Goal: Task Accomplishment & Management: Manage account settings

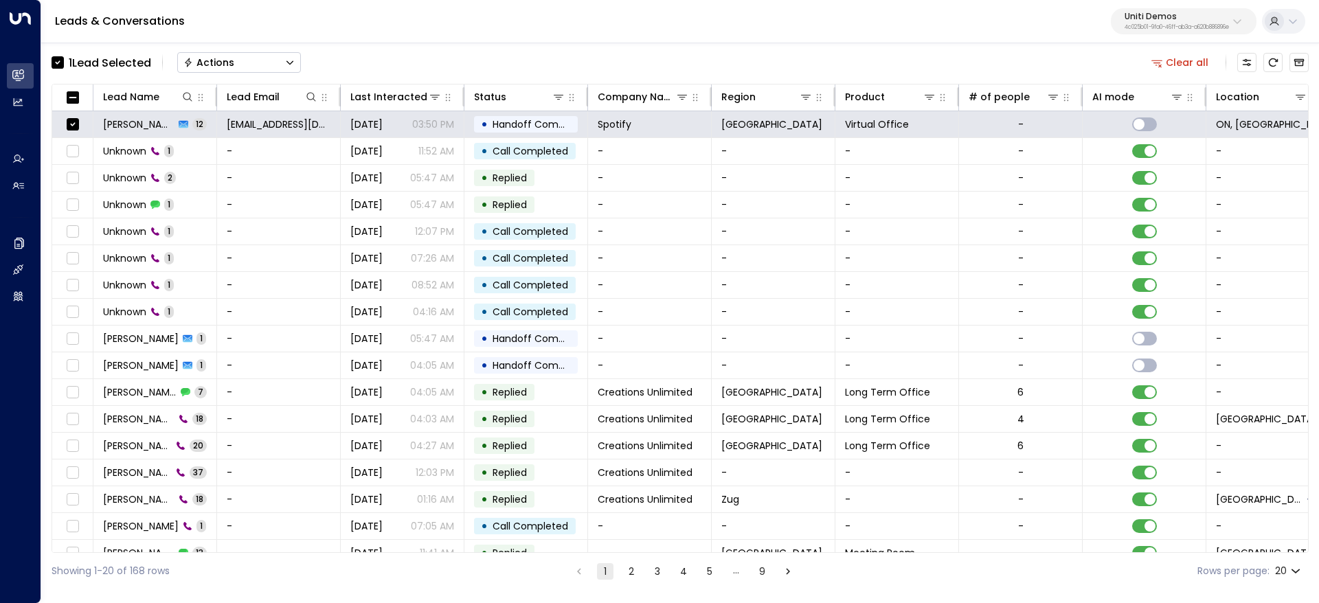
click at [225, 56] on div "Actions" at bounding box center [208, 62] width 51 height 12
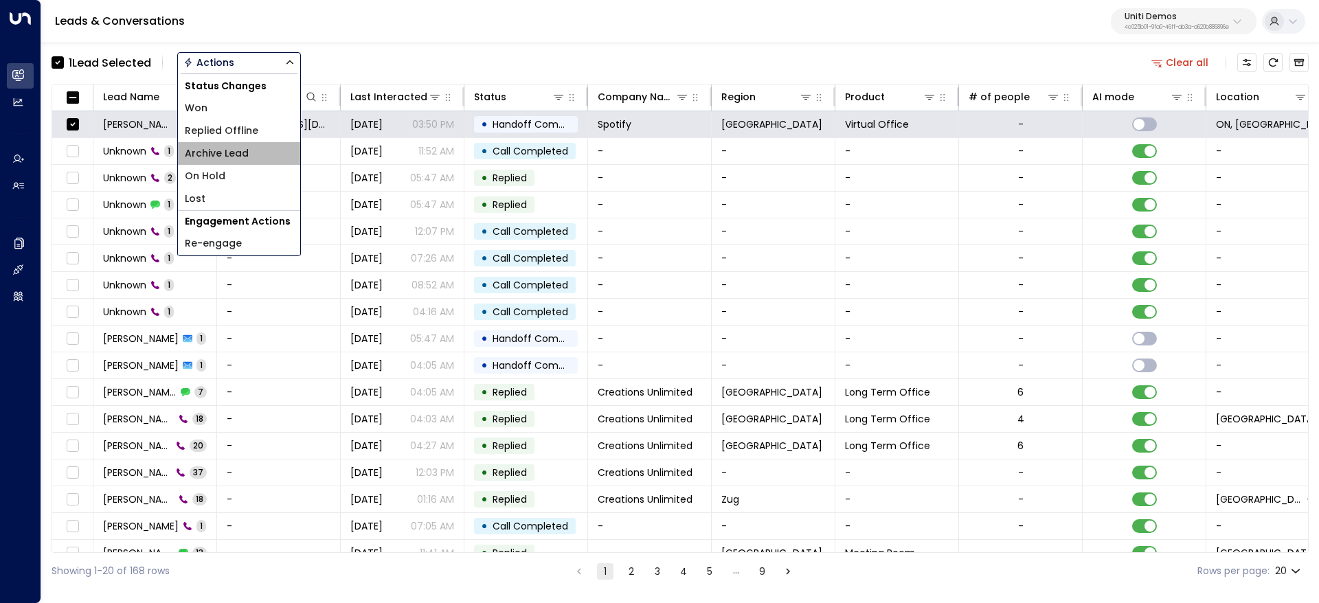
click at [243, 155] on span "Archive Lead" at bounding box center [217, 153] width 64 height 14
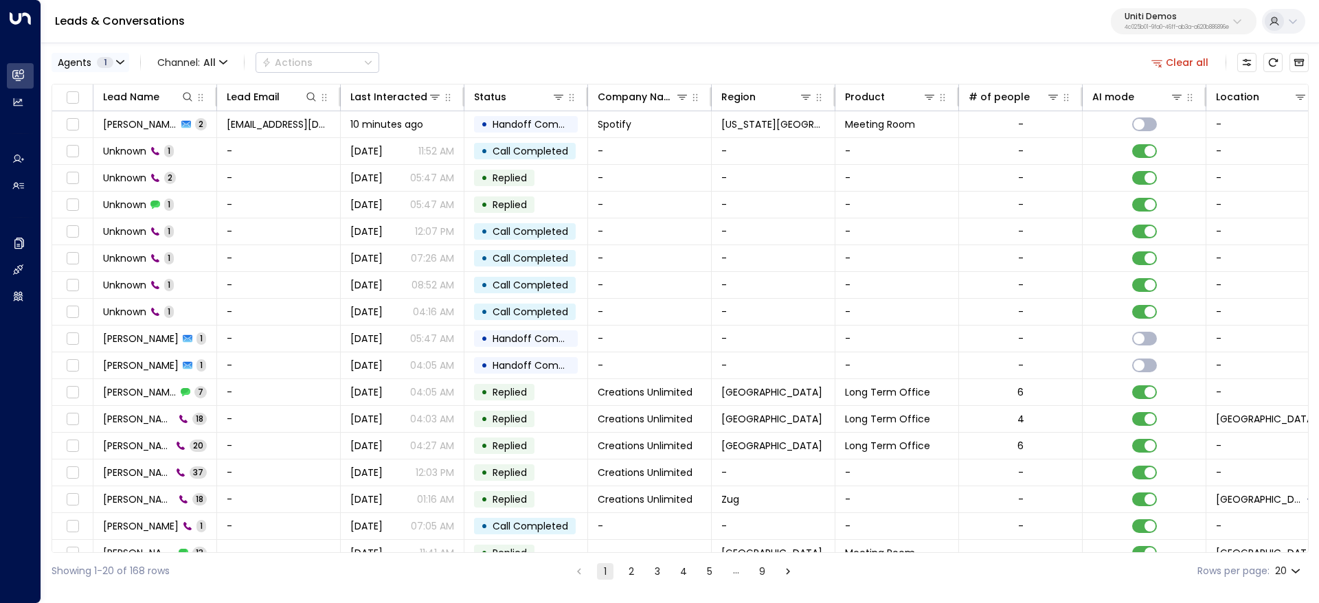
click at [106, 62] on span "1" at bounding box center [105, 62] width 16 height 11
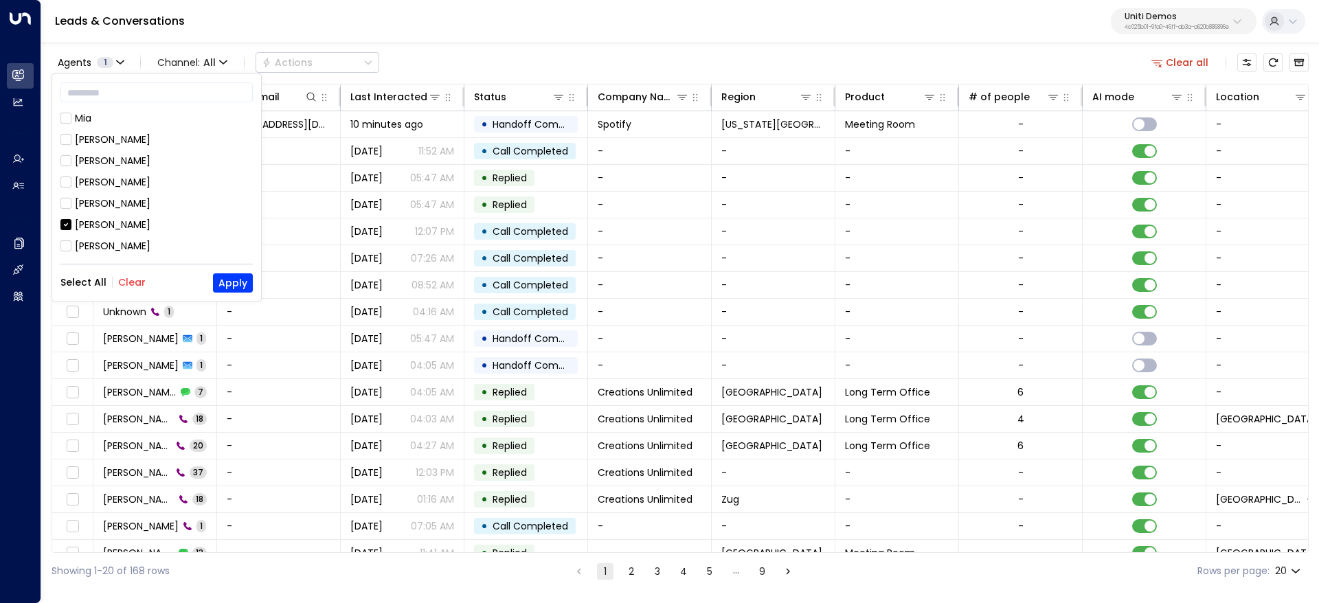
click at [229, 63] on div at bounding box center [659, 301] width 1319 height 603
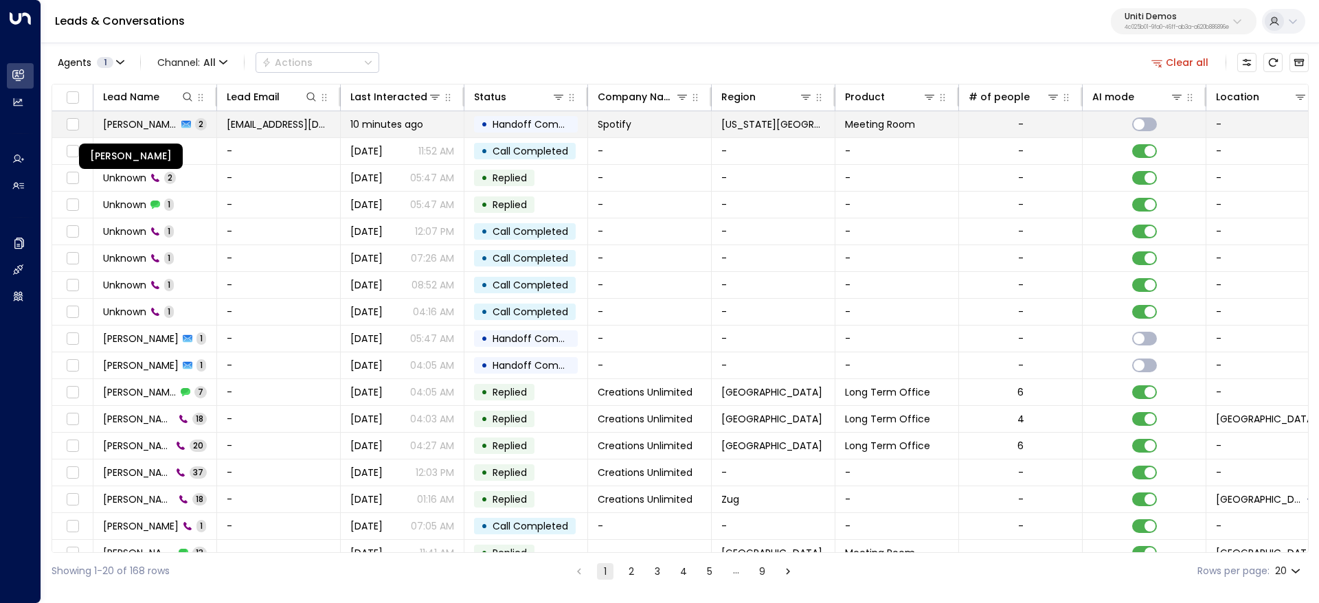
click at [116, 124] on span "[PERSON_NAME]" at bounding box center [140, 124] width 74 height 14
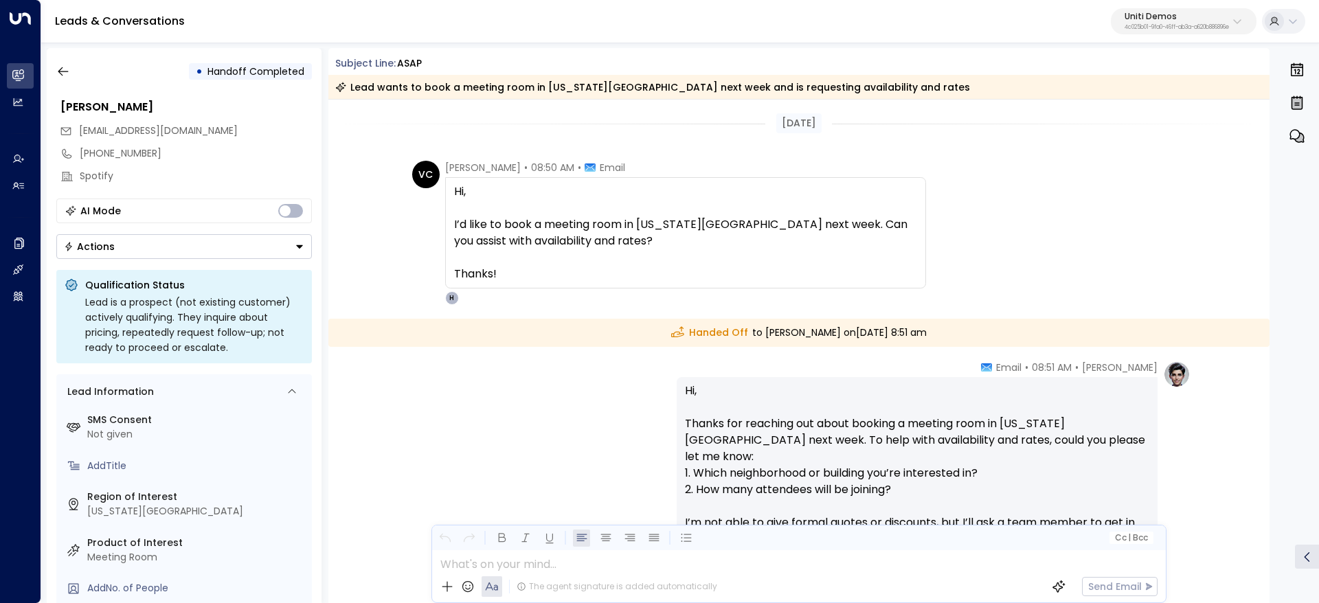
click at [56, 87] on div "• Handoff Completed [PERSON_NAME] [EMAIL_ADDRESS][DOMAIN_NAME] [PHONE_NUMBER] S…" at bounding box center [184, 325] width 275 height 555
click at [57, 76] on icon "button" at bounding box center [63, 72] width 14 height 14
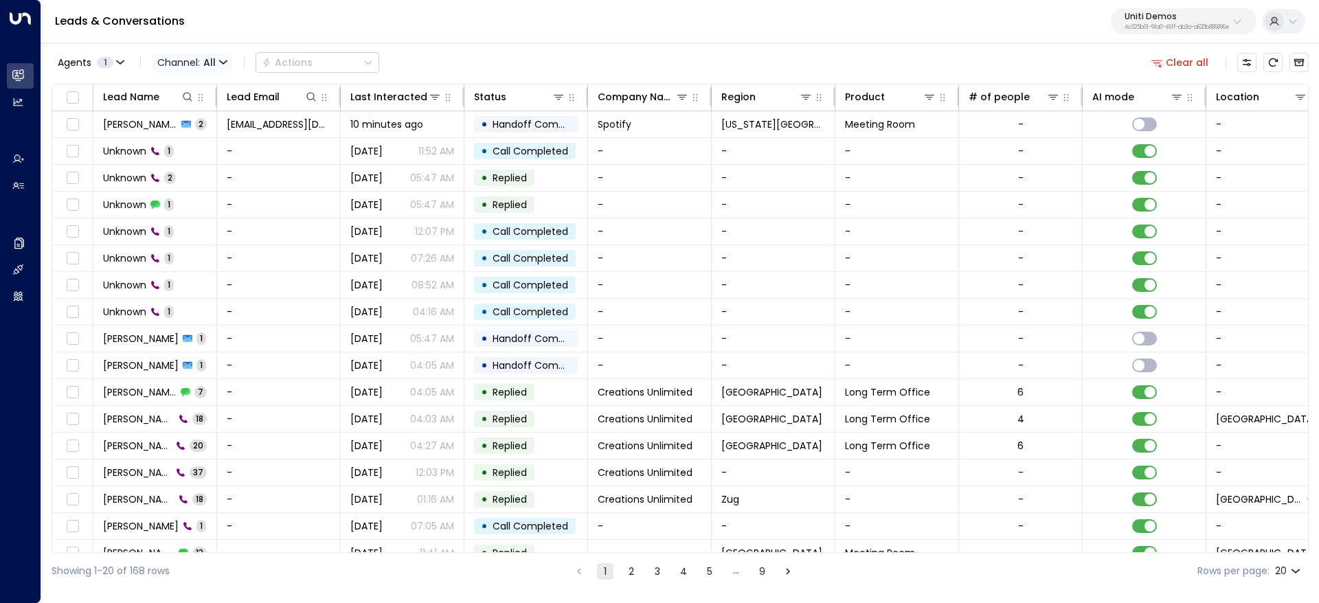
click at [213, 63] on span "All" at bounding box center [209, 62] width 12 height 11
click at [325, 61] on div at bounding box center [659, 301] width 1319 height 603
click at [1302, 61] on icon "Archived Leads" at bounding box center [1299, 63] width 10 height 8
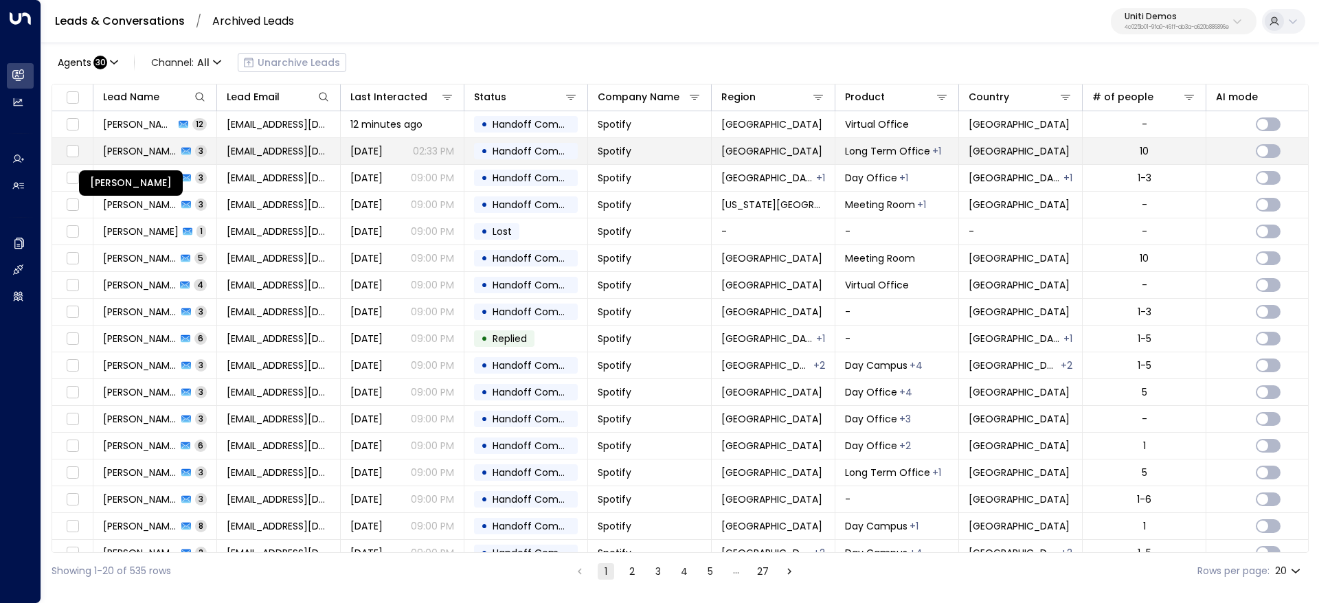
click at [153, 148] on span "[PERSON_NAME]" at bounding box center [140, 151] width 74 height 14
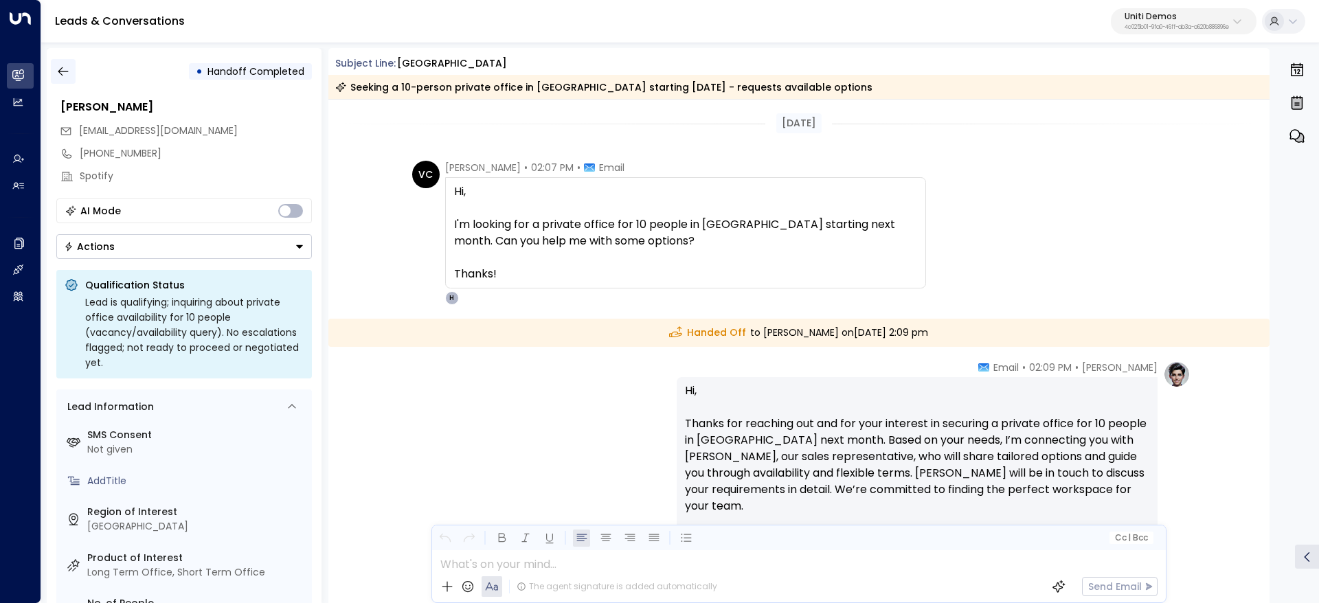
click at [58, 76] on icon "button" at bounding box center [63, 72] width 14 height 14
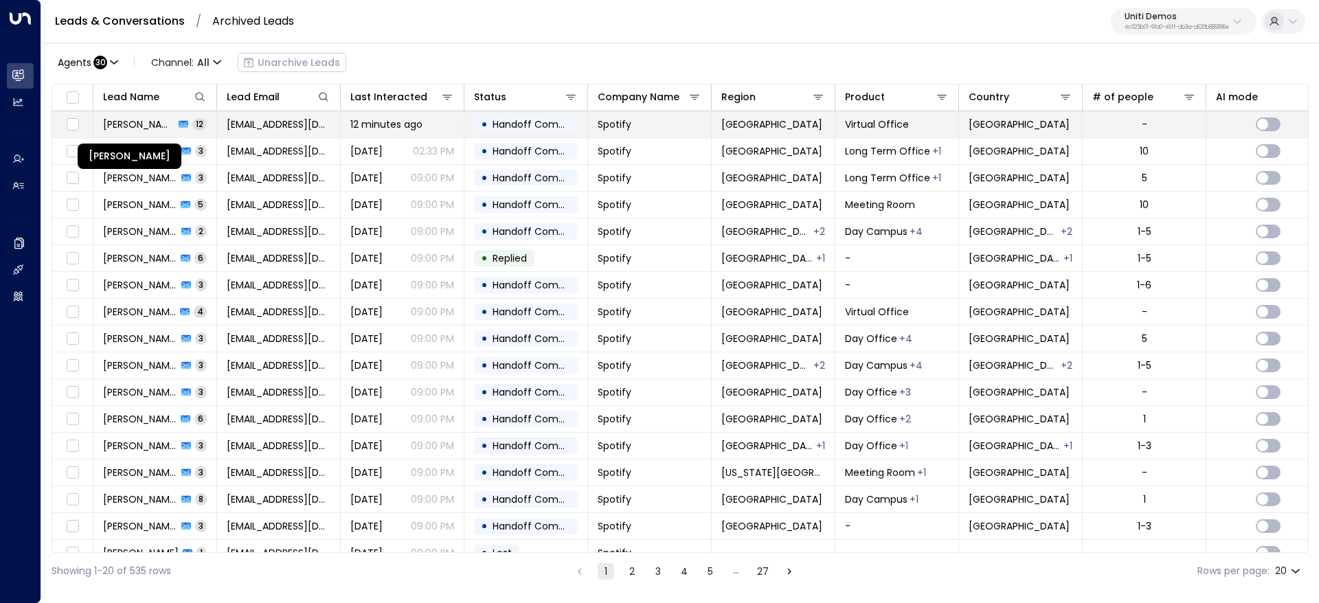
click at [121, 123] on span "[PERSON_NAME]" at bounding box center [138, 124] width 71 height 14
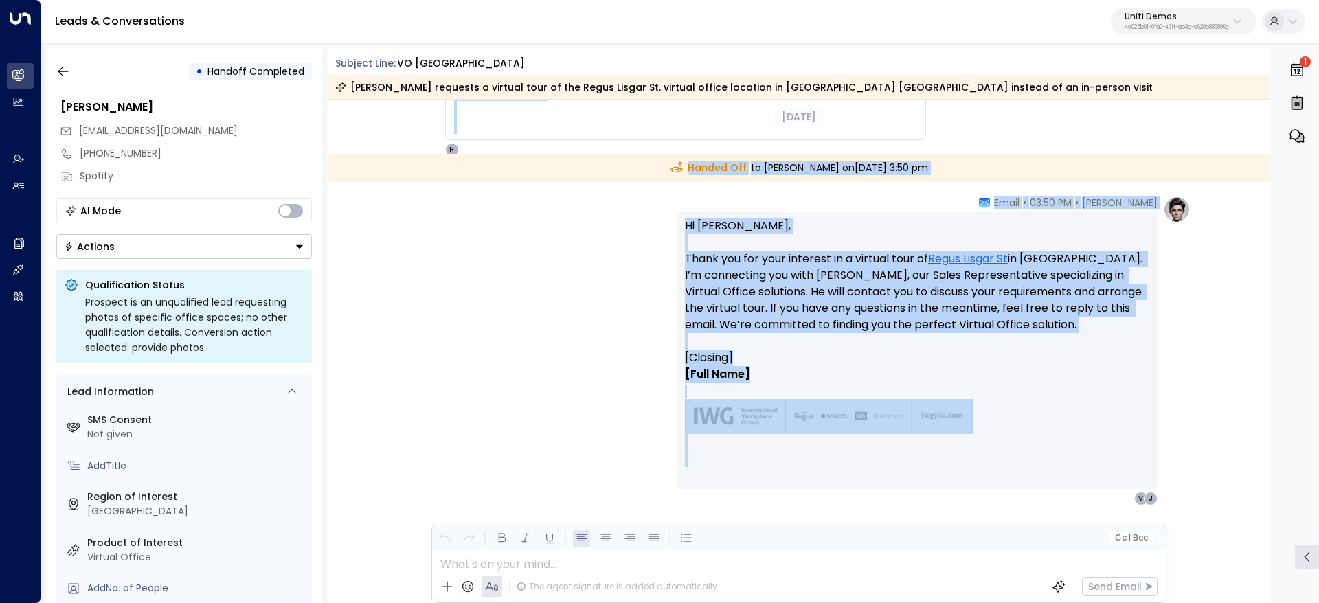
scroll to position [2885, 0]
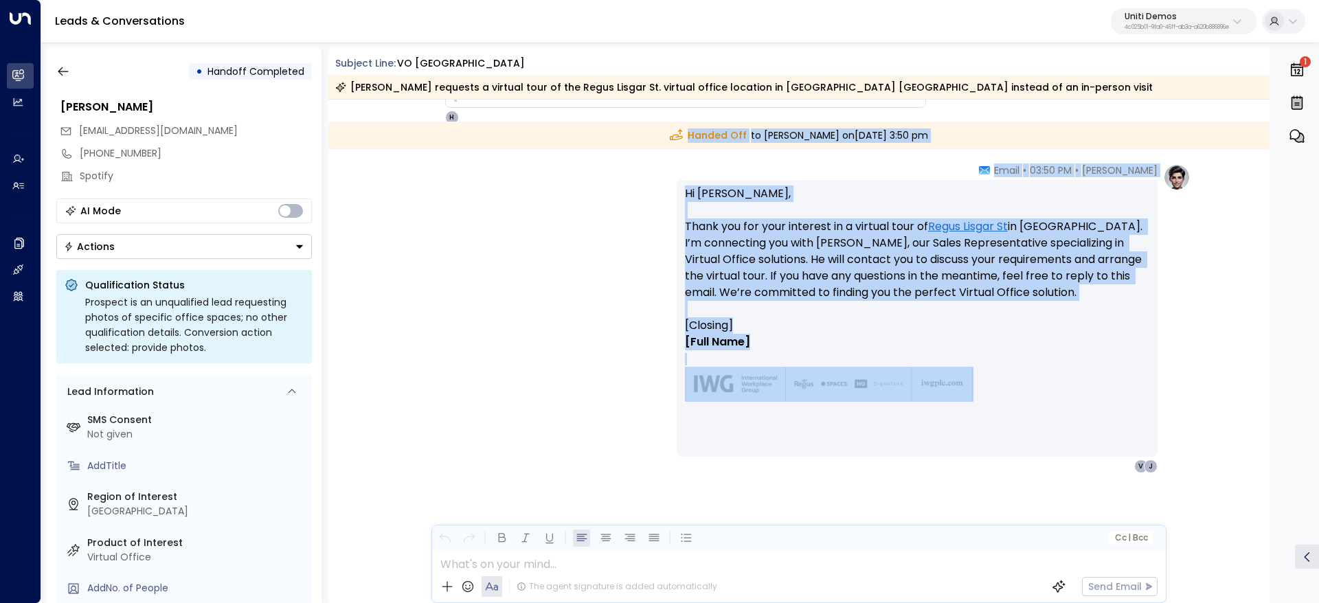
drag, startPoint x: 440, startPoint y: 166, endPoint x: 1044, endPoint y: 367, distance: 636.2
copy div "Lorem Ipsumd • 34:35 SI • Ametc Ad Elitseddo, Eiusmo tem incididunt Utlaboreet.…"
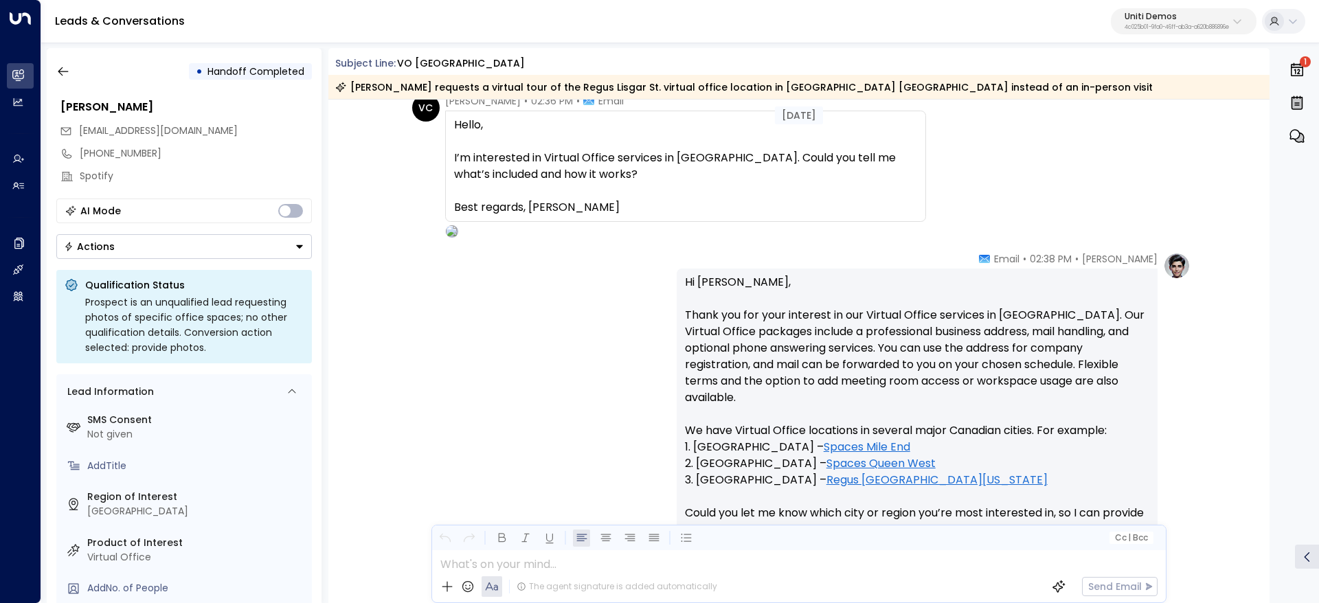
scroll to position [0, 0]
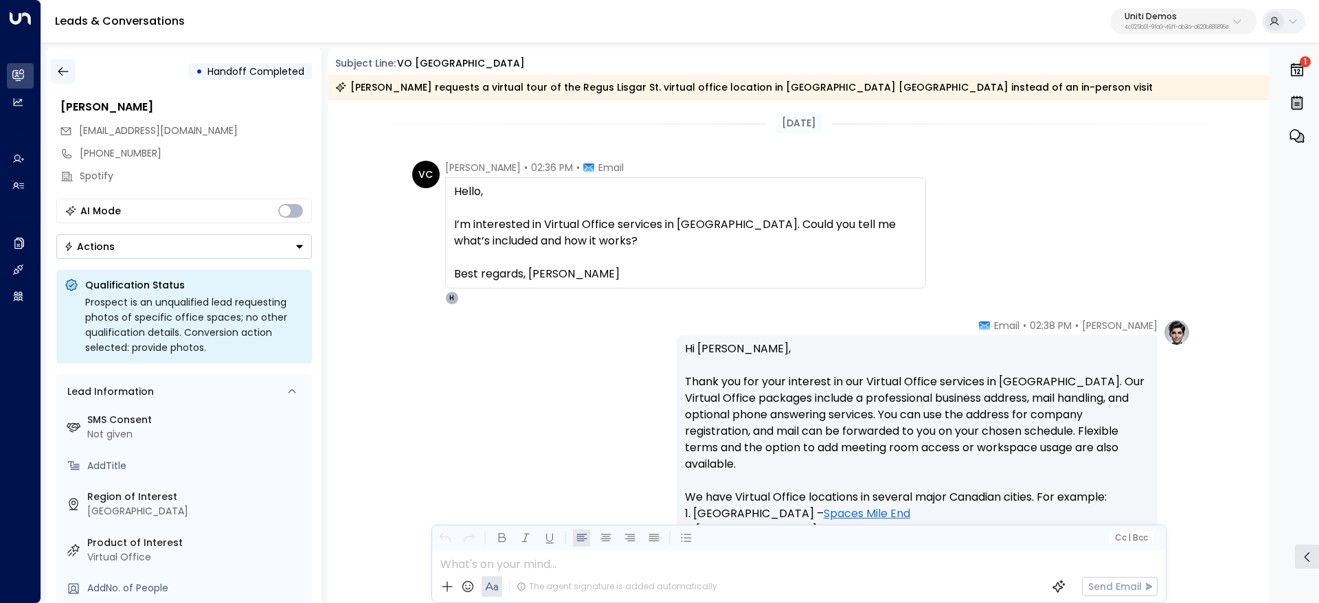
click at [69, 73] on icon "button" at bounding box center [63, 72] width 14 height 14
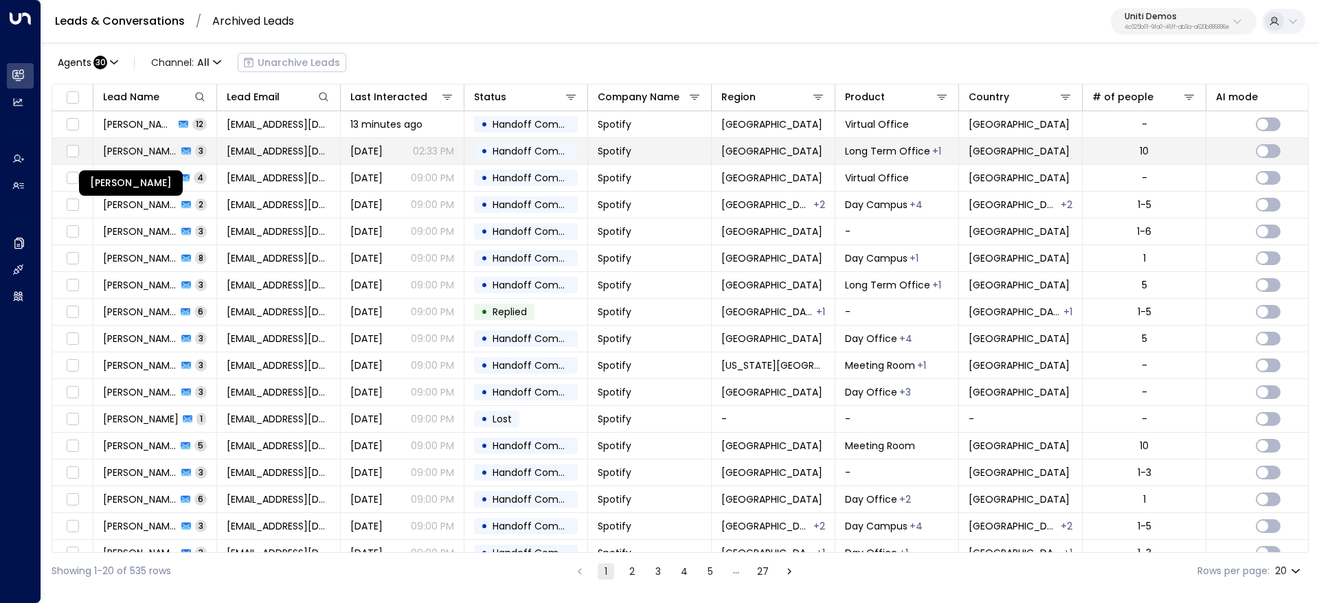
click at [158, 146] on span "[PERSON_NAME]" at bounding box center [140, 151] width 74 height 14
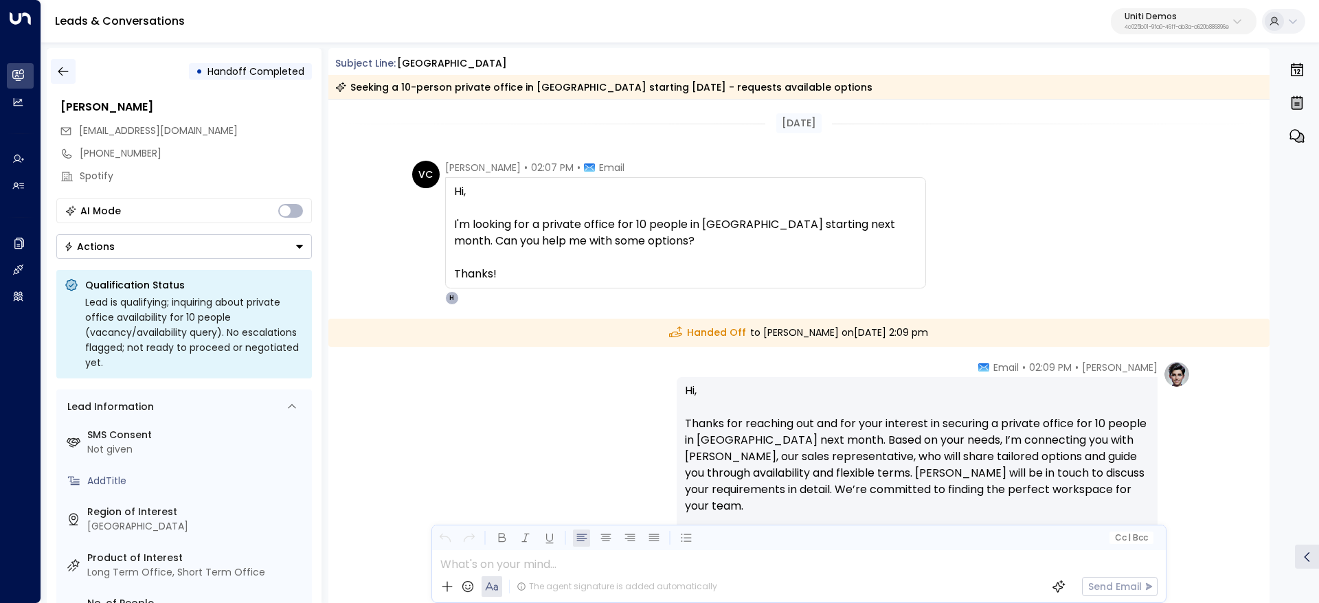
click at [69, 72] on icon "button" at bounding box center [63, 72] width 14 height 14
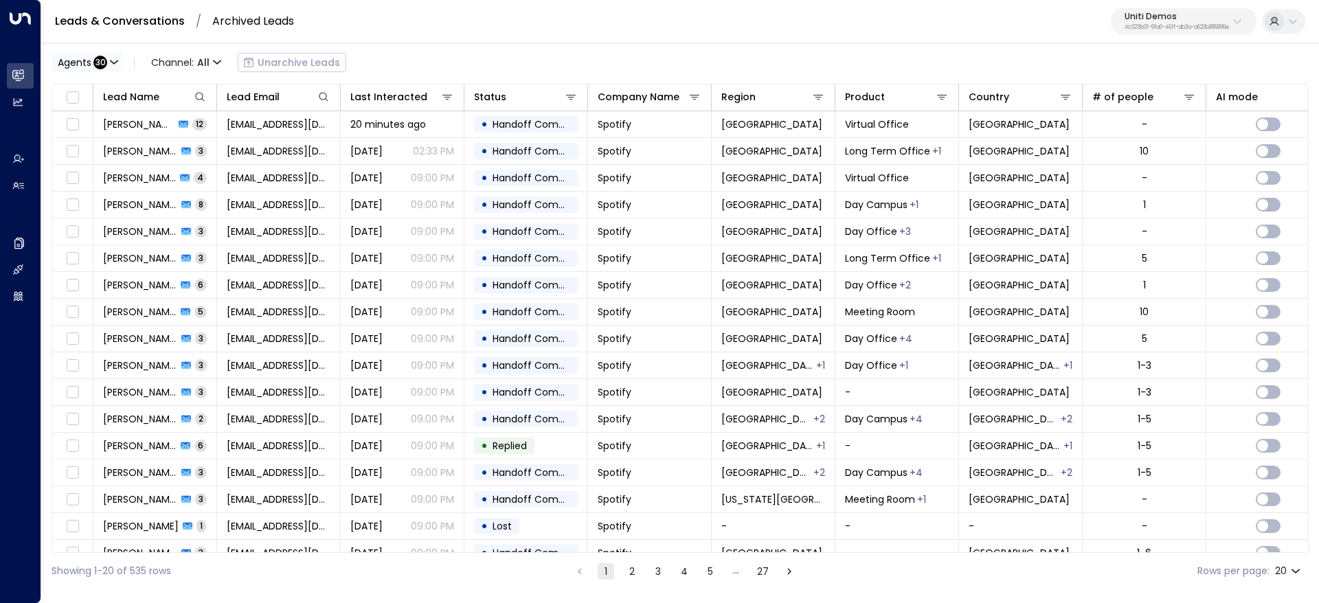
click at [80, 66] on span "Agents" at bounding box center [75, 63] width 34 height 10
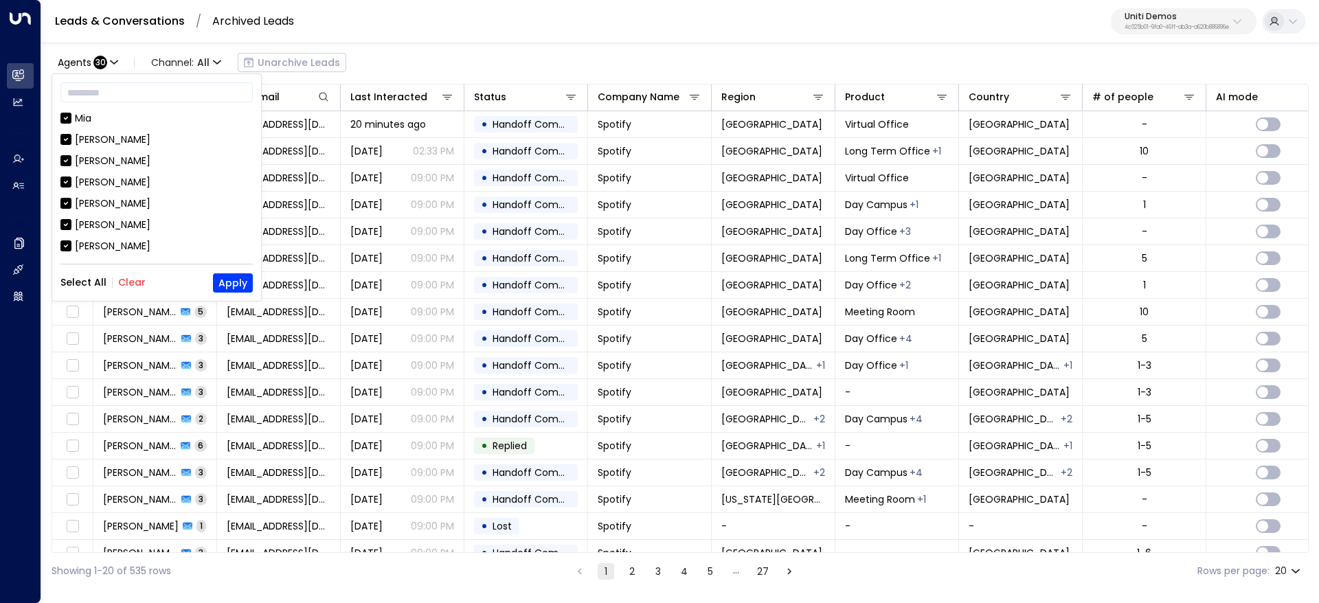
click at [91, 283] on button "Select All" at bounding box center [83, 282] width 46 height 11
click at [130, 290] on div "Select All Clear Apply" at bounding box center [156, 282] width 192 height 19
click at [131, 282] on button "Clear" at bounding box center [131, 282] width 27 height 11
click at [93, 221] on div "[PERSON_NAME]" at bounding box center [113, 225] width 76 height 14
click at [238, 282] on button "Apply" at bounding box center [233, 282] width 40 height 19
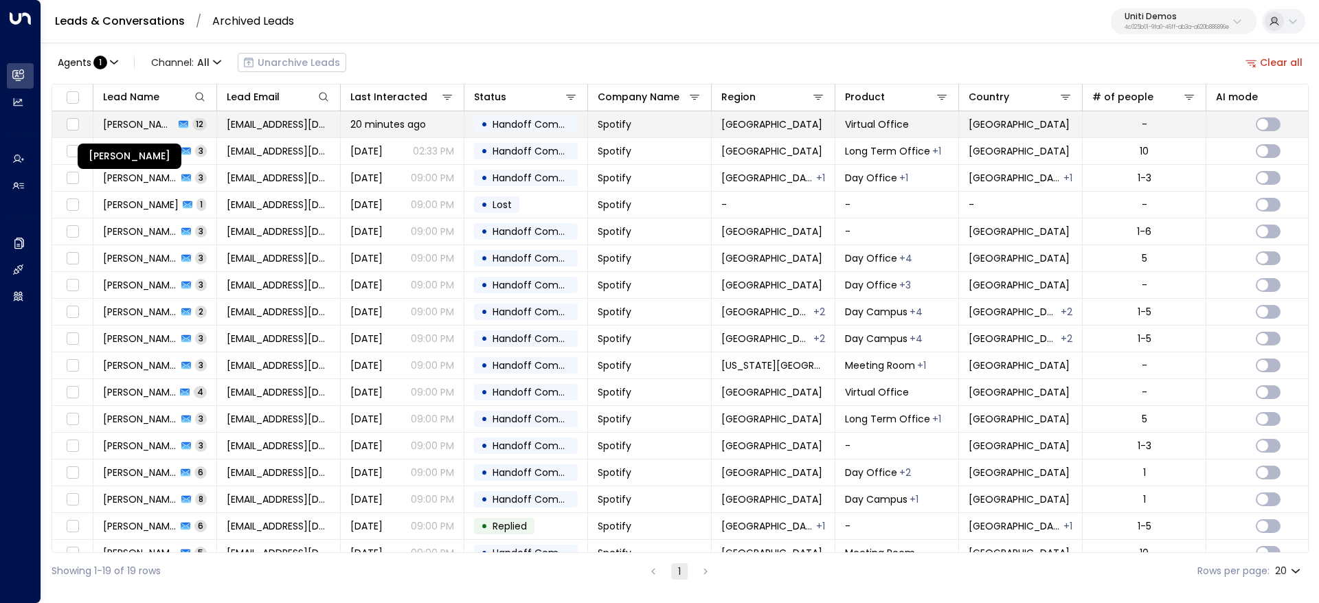
click at [128, 125] on span "[PERSON_NAME]" at bounding box center [138, 124] width 71 height 14
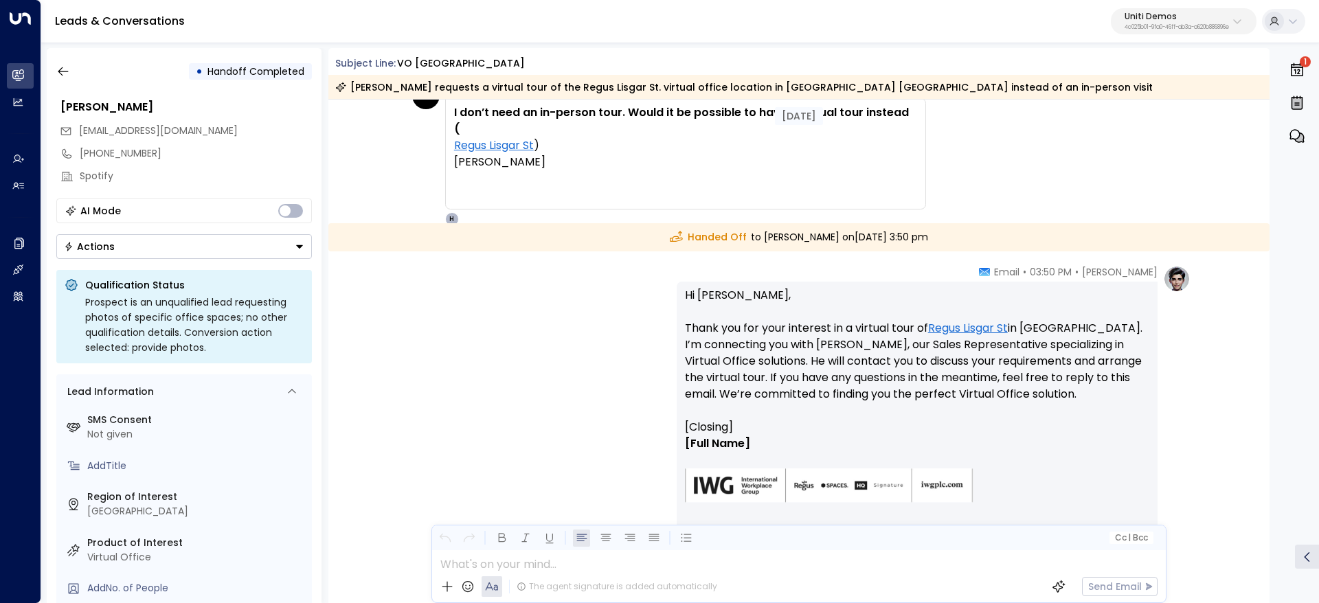
scroll to position [3049, 0]
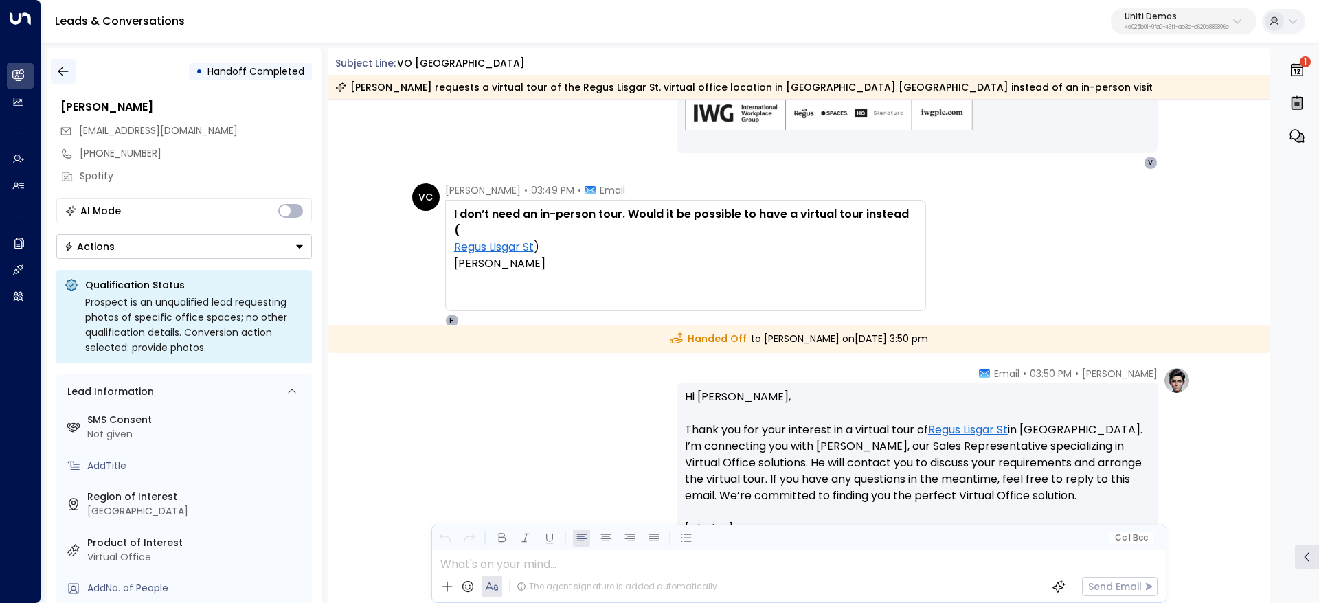
click at [63, 74] on icon "button" at bounding box center [63, 72] width 14 height 14
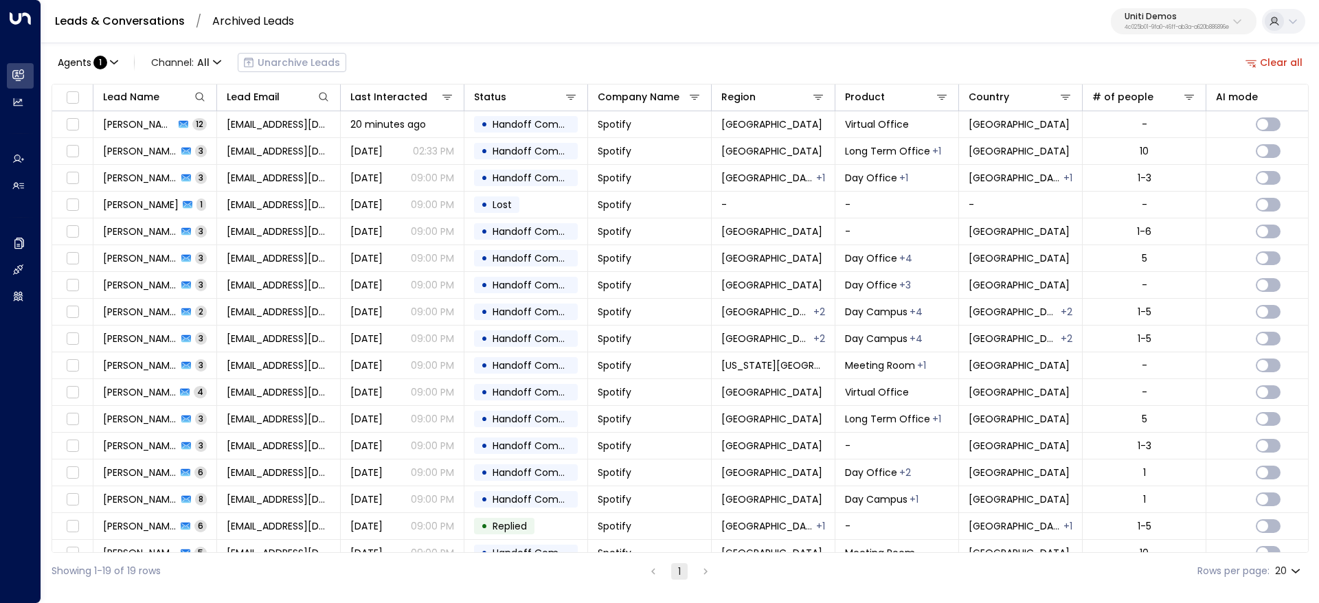
click at [115, 19] on link "Leads & Conversations" at bounding box center [120, 21] width 130 height 16
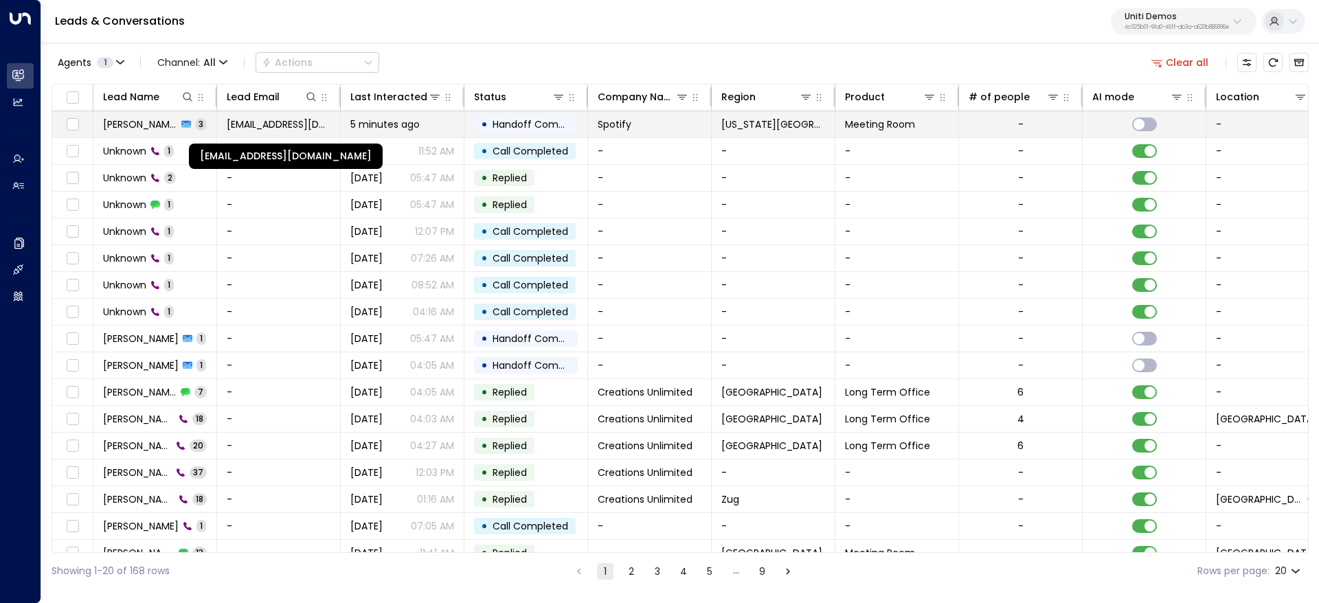
click at [260, 128] on span "[EMAIL_ADDRESS][DOMAIN_NAME]" at bounding box center [279, 124] width 104 height 14
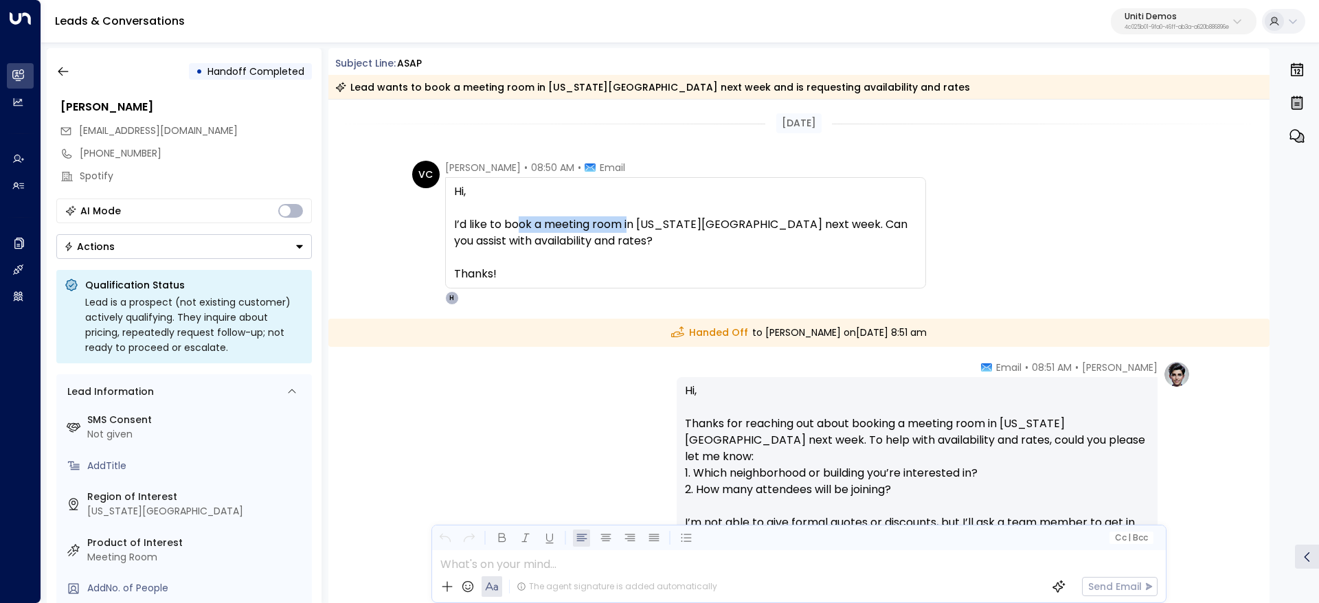
click at [658, 223] on span "Hi, I’d like to book a meeting room in [US_STATE][GEOGRAPHIC_DATA] next week. C…" at bounding box center [685, 232] width 463 height 99
click at [729, 230] on span "Hi, I’d like to book a meeting room in [US_STATE][GEOGRAPHIC_DATA] next week. C…" at bounding box center [685, 232] width 463 height 99
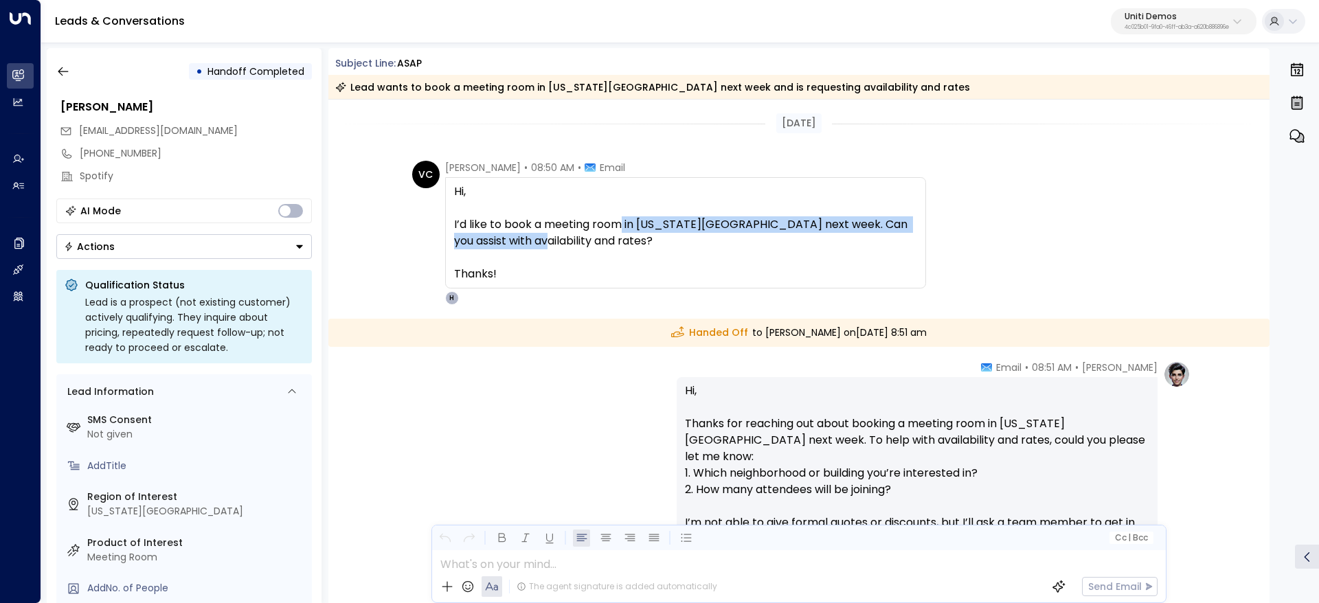
drag, startPoint x: 534, startPoint y: 233, endPoint x: 698, endPoint y: 232, distance: 163.5
click at [660, 229] on span "Hi, I’d like to book a meeting room in [US_STATE][GEOGRAPHIC_DATA] next week. C…" at bounding box center [685, 232] width 463 height 99
click at [742, 234] on span "Hi, I’d like to book a meeting room in [US_STATE][GEOGRAPHIC_DATA] next week. C…" at bounding box center [685, 232] width 463 height 99
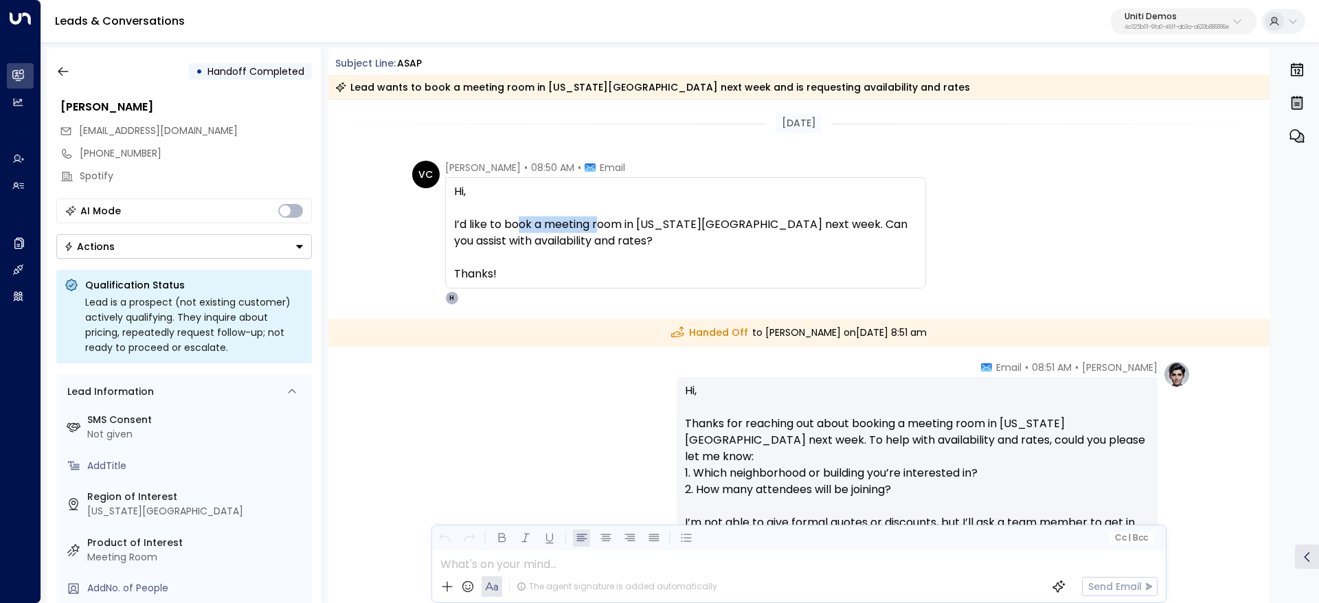
drag, startPoint x: 517, startPoint y: 221, endPoint x: 702, endPoint y: 218, distance: 185.5
click at [664, 218] on span "Hi, I’d like to book a meeting room in [US_STATE][GEOGRAPHIC_DATA] next week. C…" at bounding box center [685, 232] width 463 height 99
click at [774, 221] on span "Hi, I’d like to book a meeting room in [US_STATE][GEOGRAPHIC_DATA] next week. C…" at bounding box center [685, 232] width 463 height 99
drag, startPoint x: 545, startPoint y: 225, endPoint x: 772, endPoint y: 214, distance: 227.6
click at [683, 214] on span "Hi, I’d like to book a meeting room in [US_STATE][GEOGRAPHIC_DATA] next week. C…" at bounding box center [685, 232] width 463 height 99
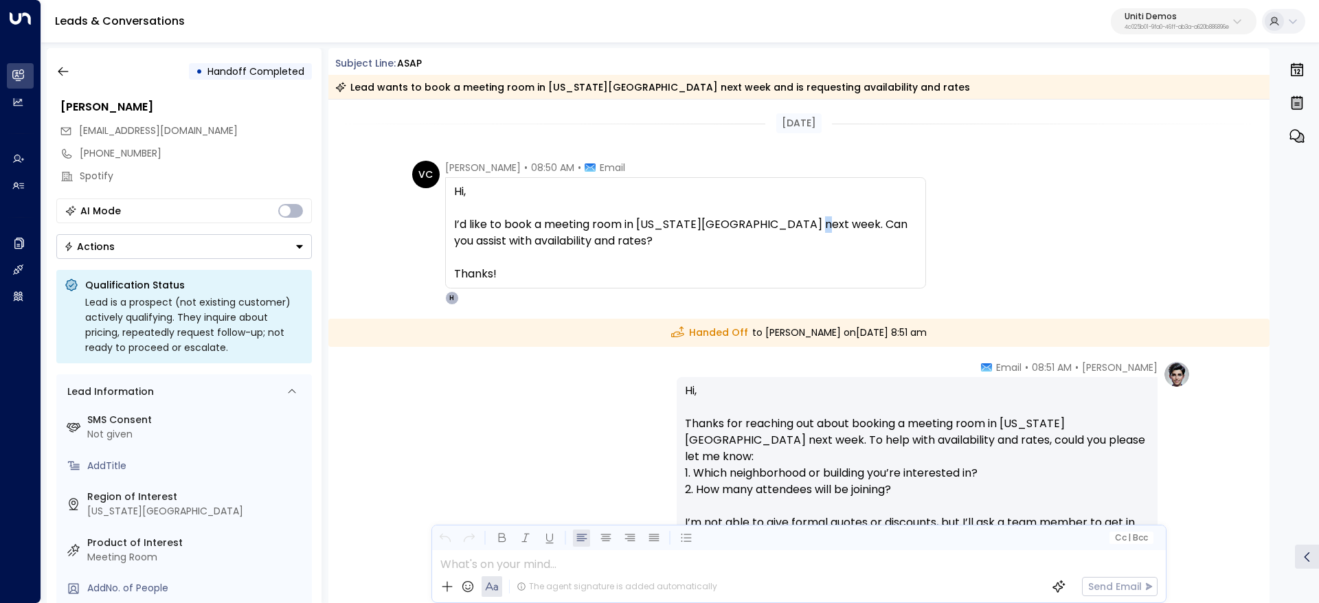
click at [801, 220] on span "Hi, I’d like to book a meeting room in [US_STATE][GEOGRAPHIC_DATA] next week. C…" at bounding box center [685, 232] width 463 height 99
drag, startPoint x: 693, startPoint y: 214, endPoint x: 749, endPoint y: 218, distance: 56.4
click at [717, 212] on span "Hi, I’d like to book a meeting room in [US_STATE][GEOGRAPHIC_DATA] next week. C…" at bounding box center [685, 232] width 463 height 99
click at [753, 219] on span "Hi, I’d like to book a meeting room in [US_STATE][GEOGRAPHIC_DATA] next week. C…" at bounding box center [685, 232] width 463 height 99
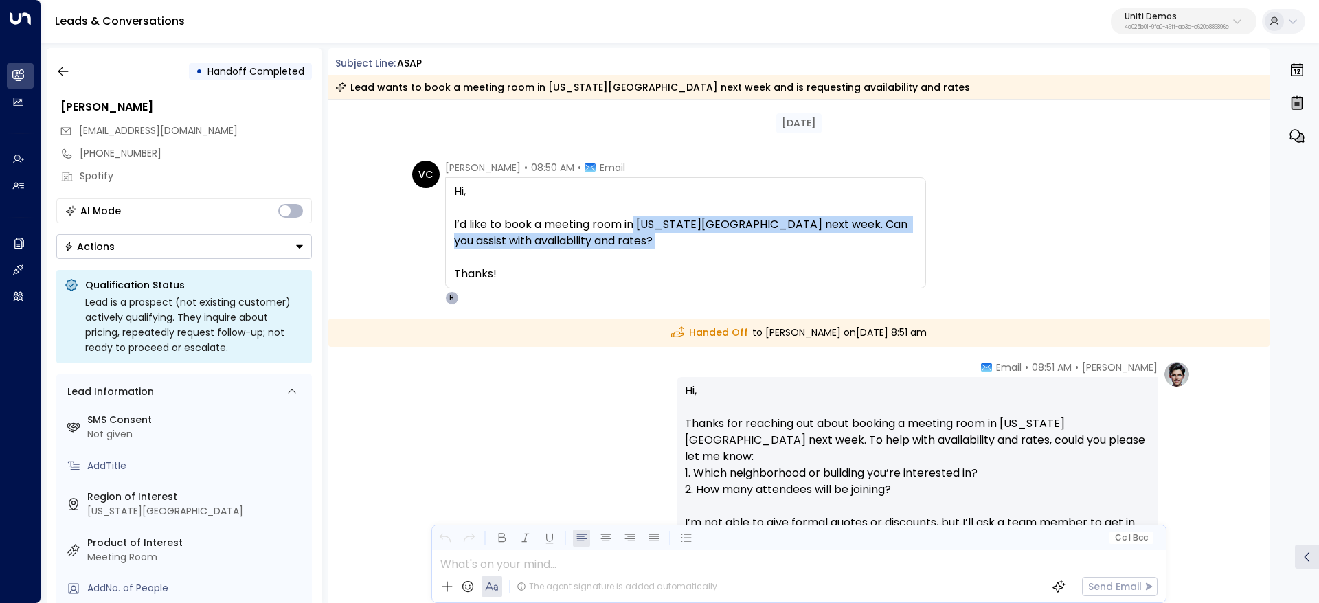
drag, startPoint x: 732, startPoint y: 233, endPoint x: 804, endPoint y: 252, distance: 75.3
click at [804, 252] on span "Hi, I’d like to book a meeting room in [US_STATE][GEOGRAPHIC_DATA] next week. C…" at bounding box center [685, 232] width 463 height 99
click at [805, 253] on span "Hi, I’d like to book a meeting room in [US_STATE][GEOGRAPHIC_DATA] next week. C…" at bounding box center [685, 232] width 463 height 99
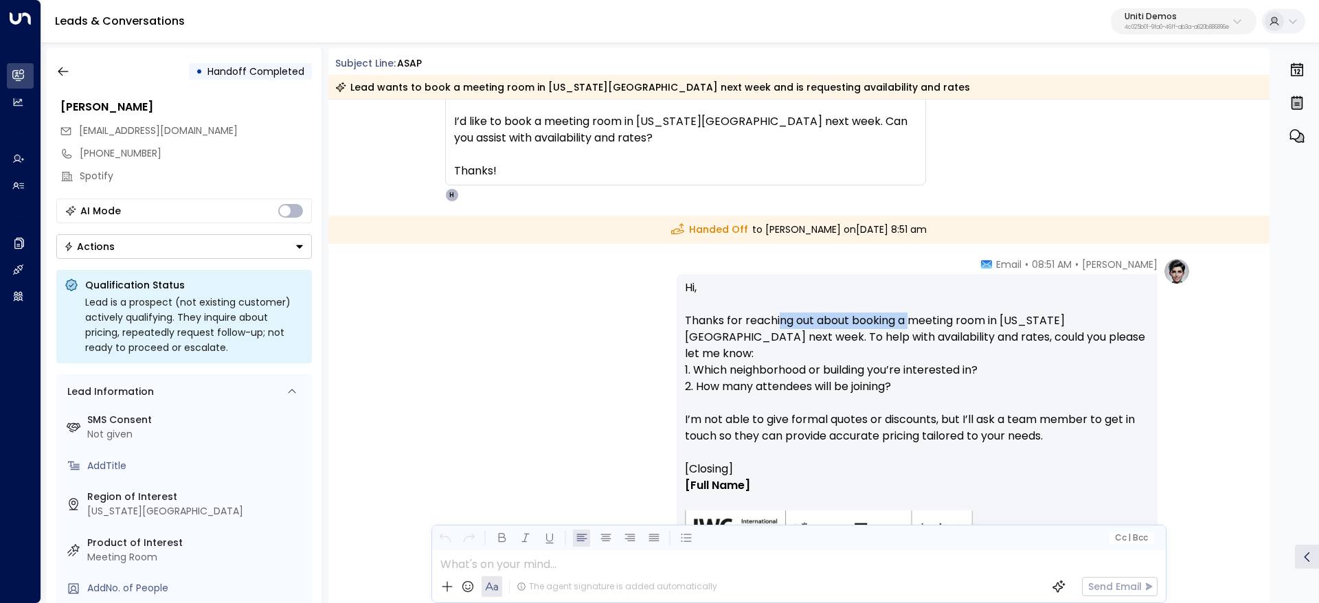
click at [1021, 322] on p "Hi, Thanks for reaching out about booking a meeting room in [US_STATE][GEOGRAPH…" at bounding box center [917, 370] width 464 height 181
click at [1022, 322] on p "Hi, Thanks for reaching out about booking a meeting room in [US_STATE][GEOGRAPH…" at bounding box center [917, 370] width 464 height 181
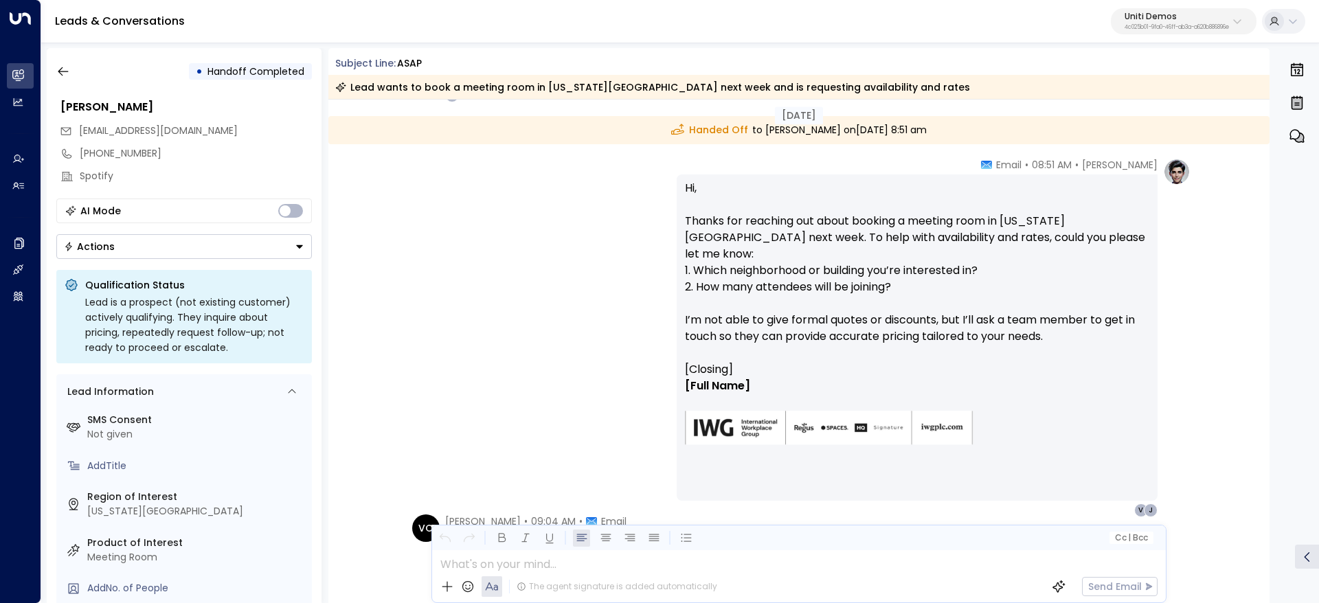
scroll to position [206, 0]
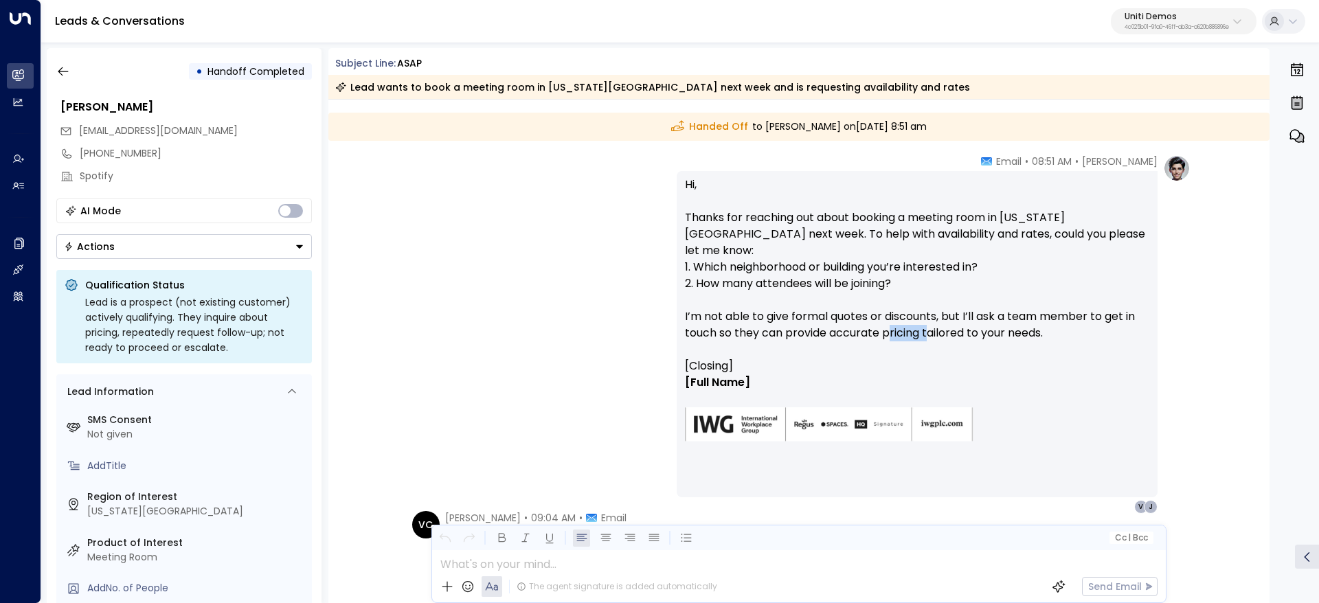
drag, startPoint x: 890, startPoint y: 309, endPoint x: 993, endPoint y: 315, distance: 103.2
click at [991, 315] on p "Hi, Thanks for reaching out about booking a meeting room in [US_STATE][GEOGRAPH…" at bounding box center [917, 267] width 464 height 181
click at [998, 315] on p "Hi, Thanks for reaching out about booking a meeting room in [US_STATE][GEOGRAPH…" at bounding box center [917, 267] width 464 height 181
drag, startPoint x: 908, startPoint y: 305, endPoint x: 1015, endPoint y: 307, distance: 107.2
click at [998, 306] on p "Hi, Thanks for reaching out about booking a meeting room in [US_STATE][GEOGRAPH…" at bounding box center [917, 267] width 464 height 181
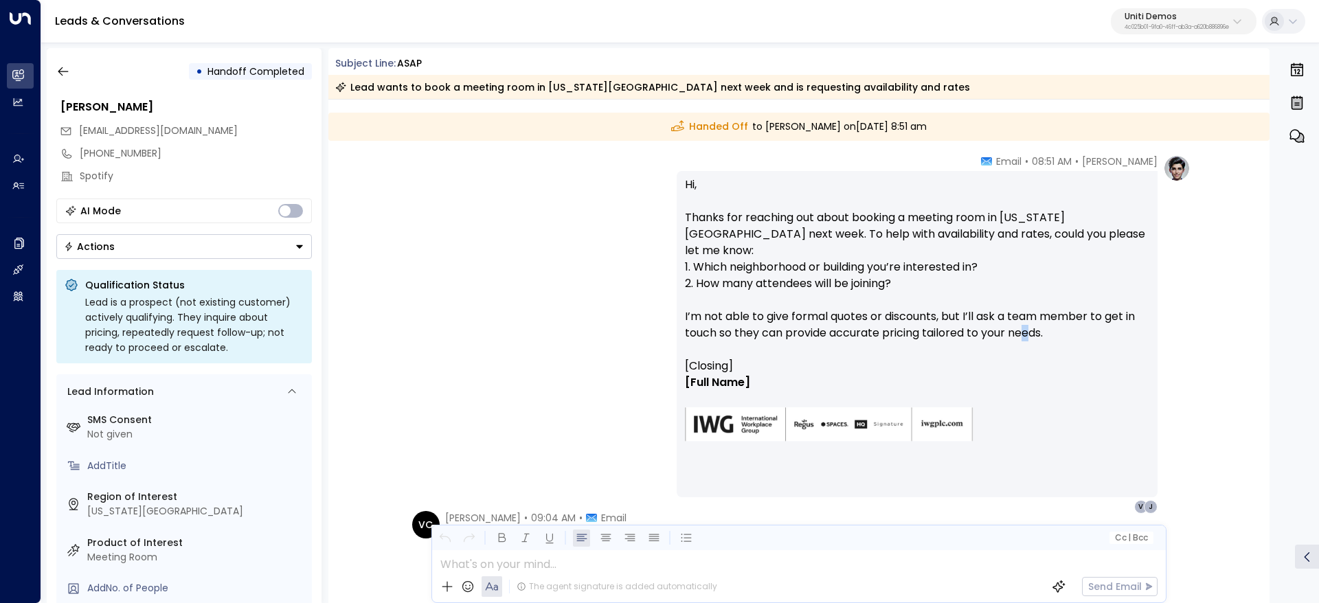
click at [1032, 315] on p "Hi, Thanks for reaching out about booking a meeting room in [US_STATE][GEOGRAPH…" at bounding box center [917, 267] width 464 height 181
click at [1032, 316] on p "Hi, Thanks for reaching out about booking a meeting room in [US_STATE][GEOGRAPH…" at bounding box center [917, 267] width 464 height 181
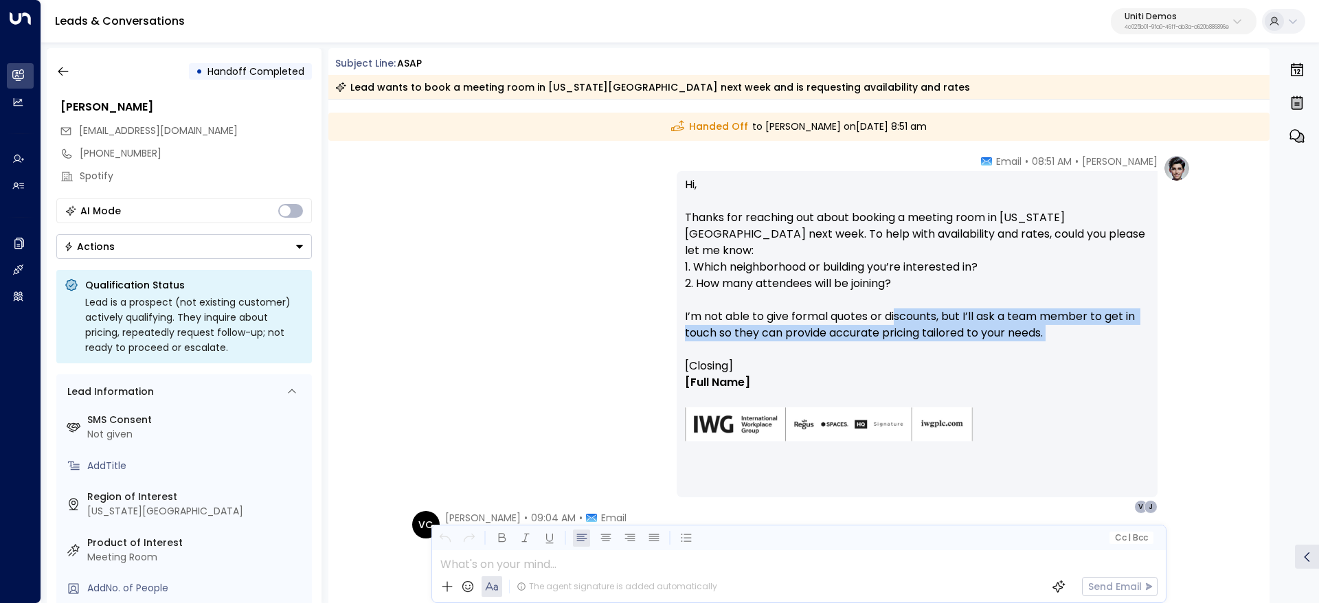
drag, startPoint x: 895, startPoint y: 304, endPoint x: 1072, endPoint y: 340, distance: 180.8
click at [1072, 340] on p "Hi, Thanks for reaching out about booking a meeting room in [US_STATE][GEOGRAPH…" at bounding box center [917, 267] width 464 height 181
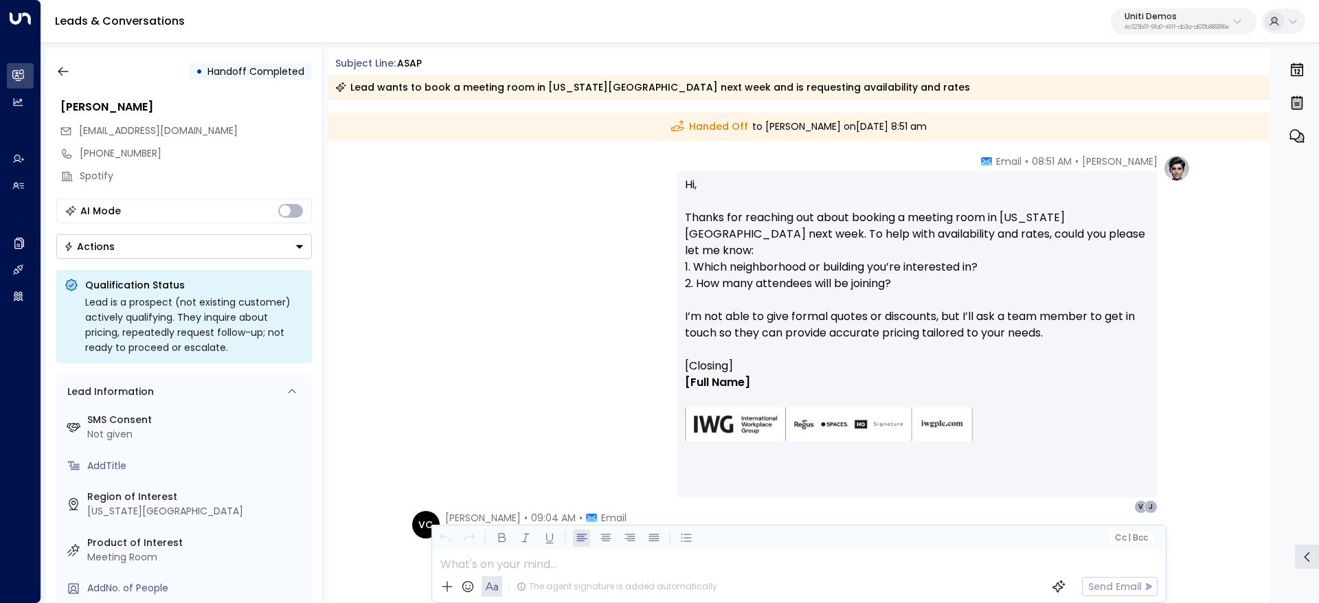
scroll to position [0, 0]
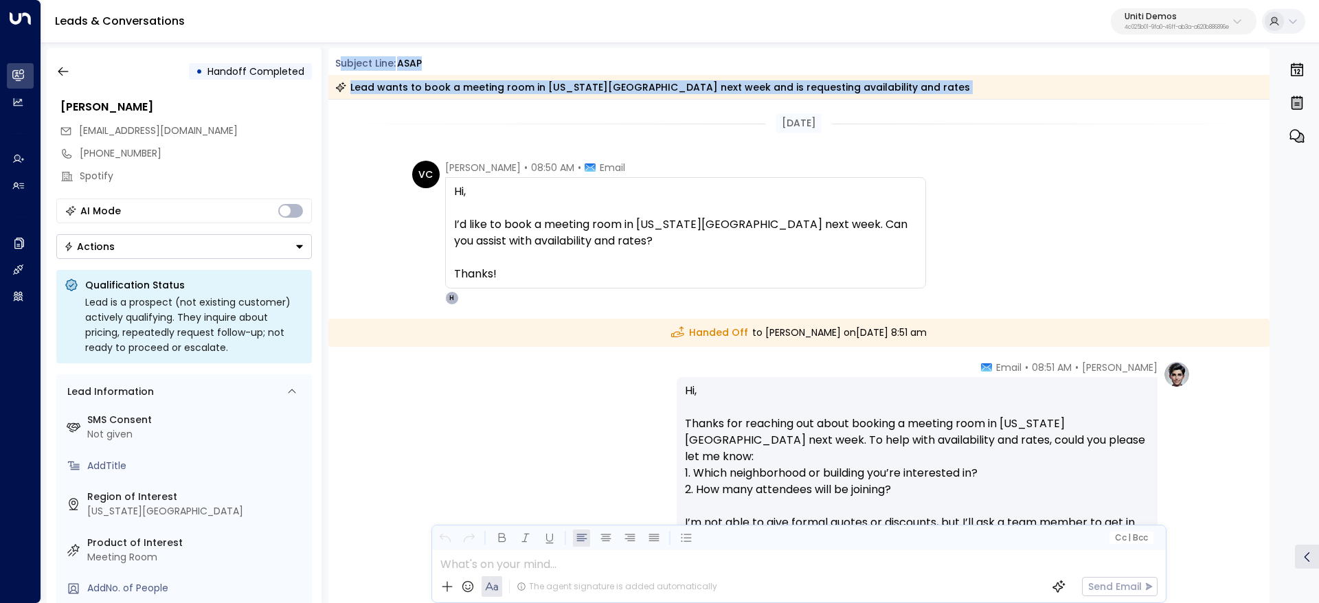
drag, startPoint x: 340, startPoint y: 65, endPoint x: 582, endPoint y: 142, distance: 253.5
click at [582, 142] on div "Subject Line: [PERSON_NAME] Lead wants to book a meeting room in [US_STATE][GEO…" at bounding box center [799, 325] width 942 height 555
drag, startPoint x: 756, startPoint y: 122, endPoint x: 727, endPoint y: 112, distance: 30.0
click at [757, 122] on div "[DATE]" at bounding box center [799, 123] width 942 height 20
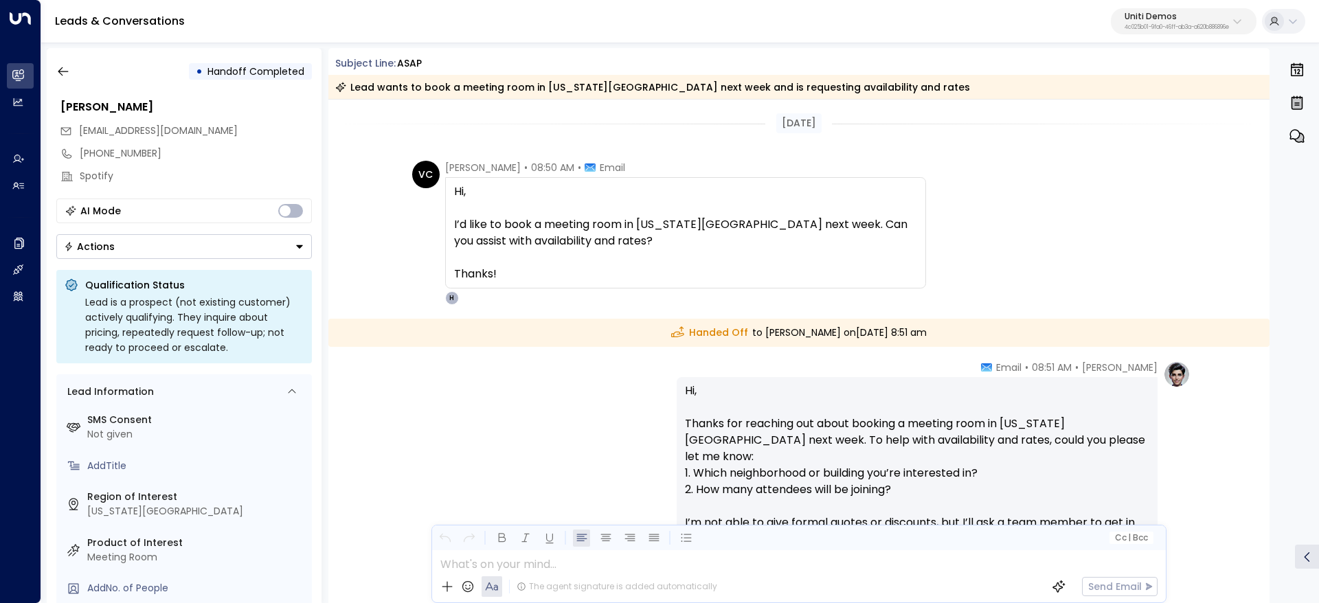
click at [324, 65] on div "• Handoff Completed [PERSON_NAME] [EMAIL_ADDRESS][DOMAIN_NAME] [PHONE_NUMBER] S…" at bounding box center [683, 325] width 1273 height 555
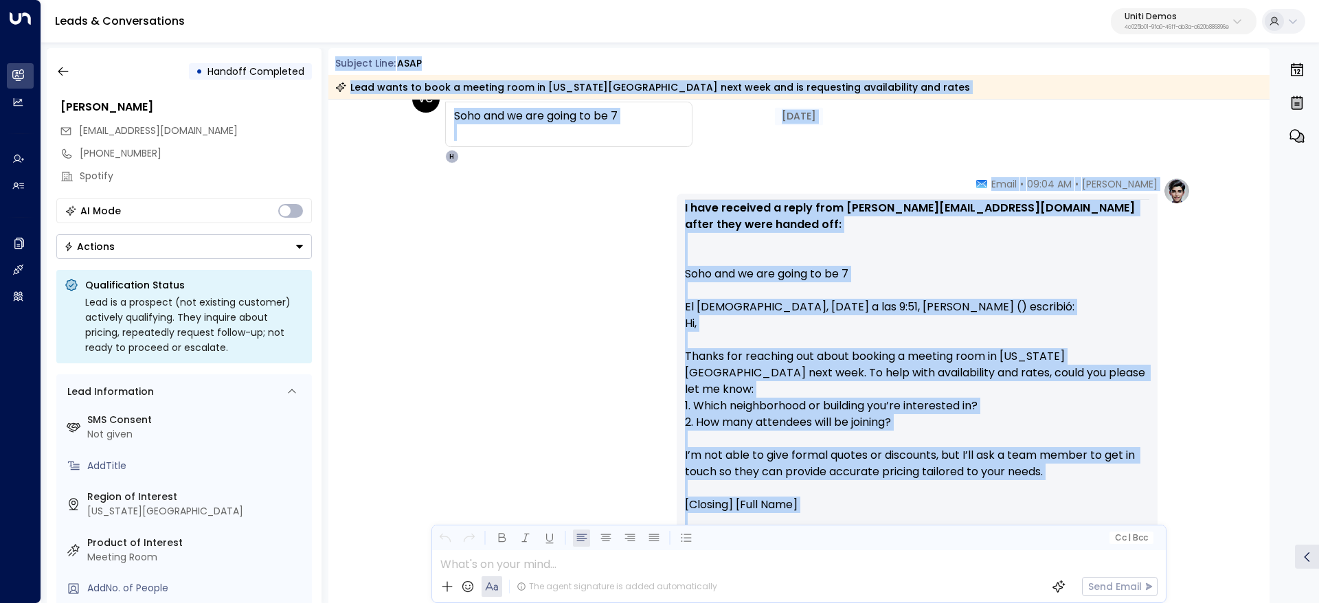
scroll to position [618, 0]
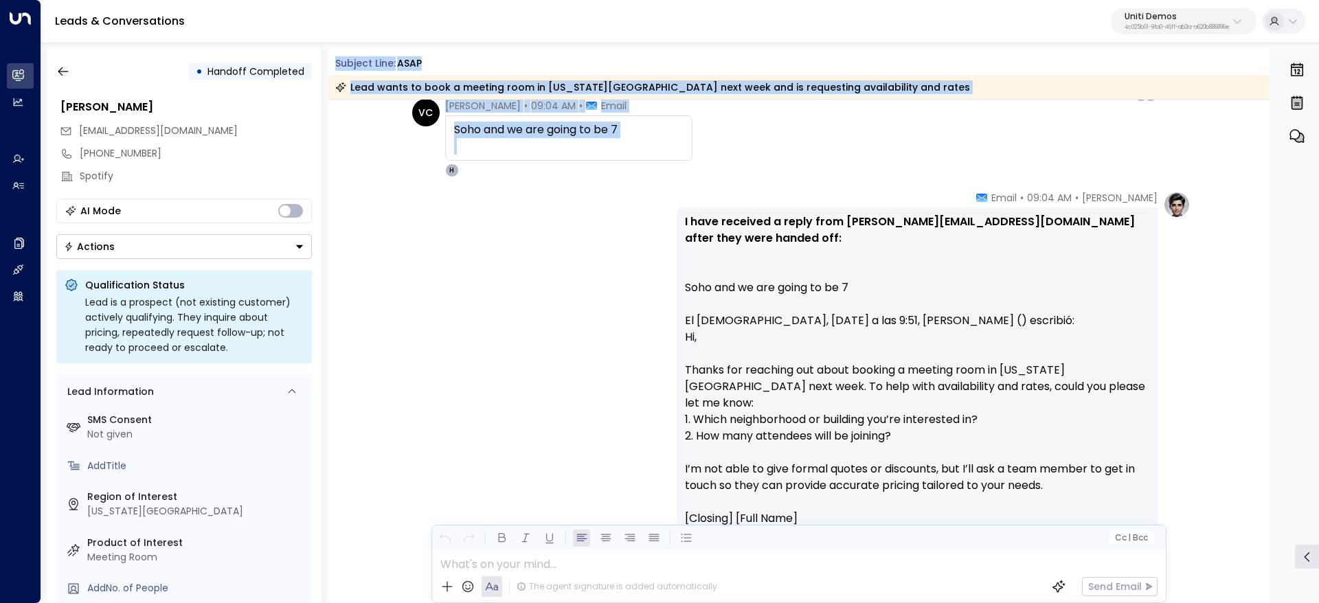
drag, startPoint x: 330, startPoint y: 59, endPoint x: 1171, endPoint y: 221, distance: 856.3
click at [1171, 221] on div "Subject Line: [PERSON_NAME] Lead wants to book a meeting room in [US_STATE][GEO…" at bounding box center [799, 325] width 942 height 555
copy div "Subject Line: [PERSON_NAME] Lead wants to book a meeting room in [US_STATE][GEO…"
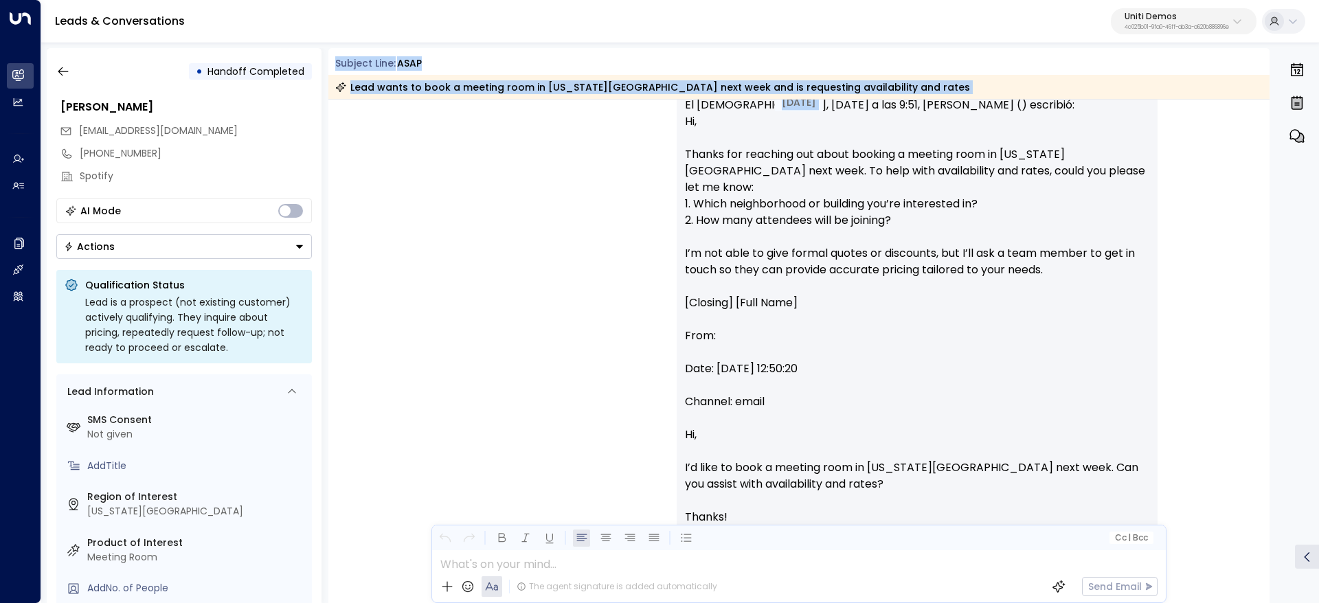
scroll to position [590, 0]
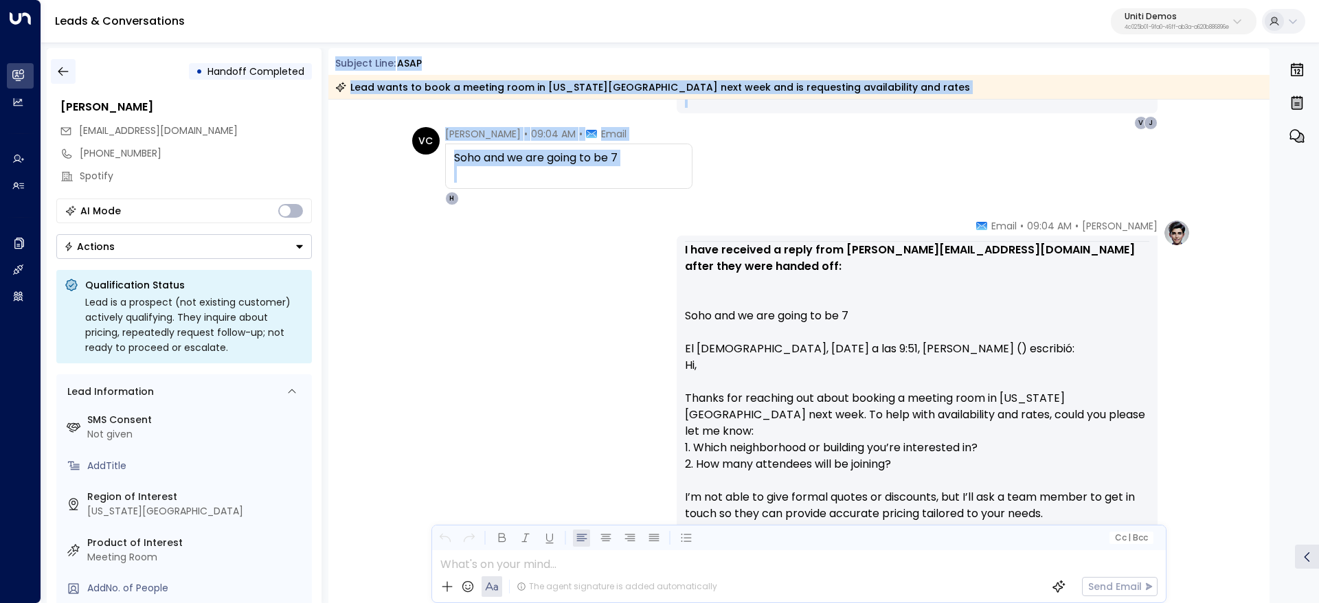
click at [60, 71] on icon "button" at bounding box center [63, 71] width 10 height 9
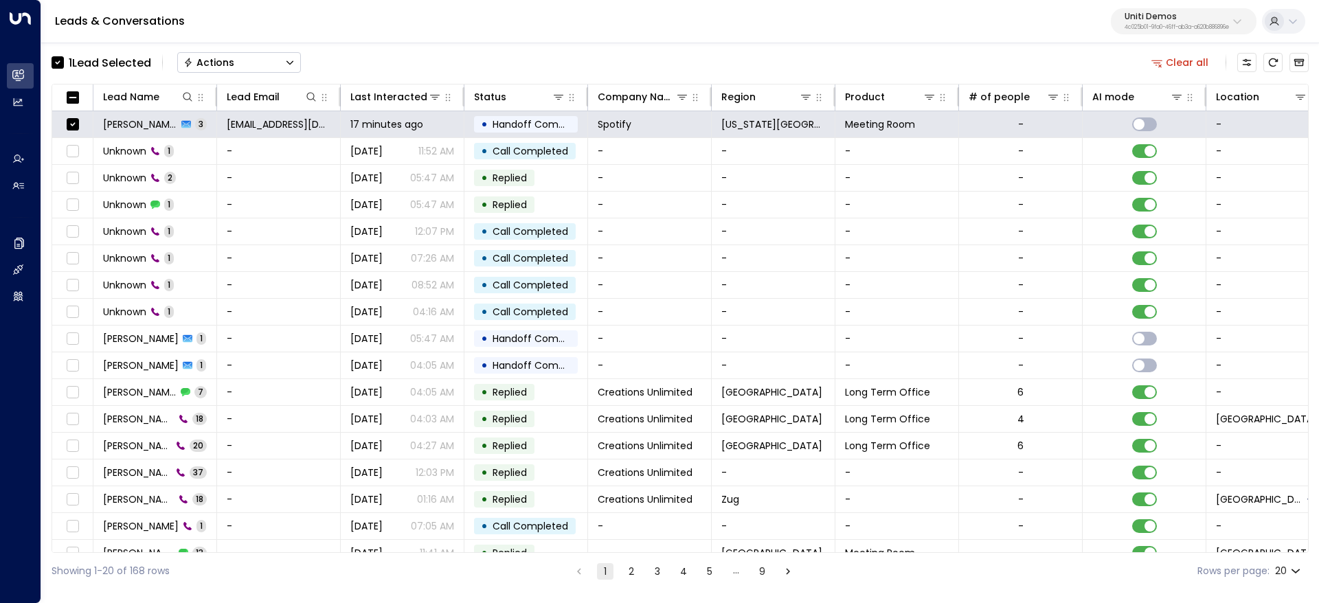
click at [265, 67] on button "Actions" at bounding box center [239, 62] width 124 height 21
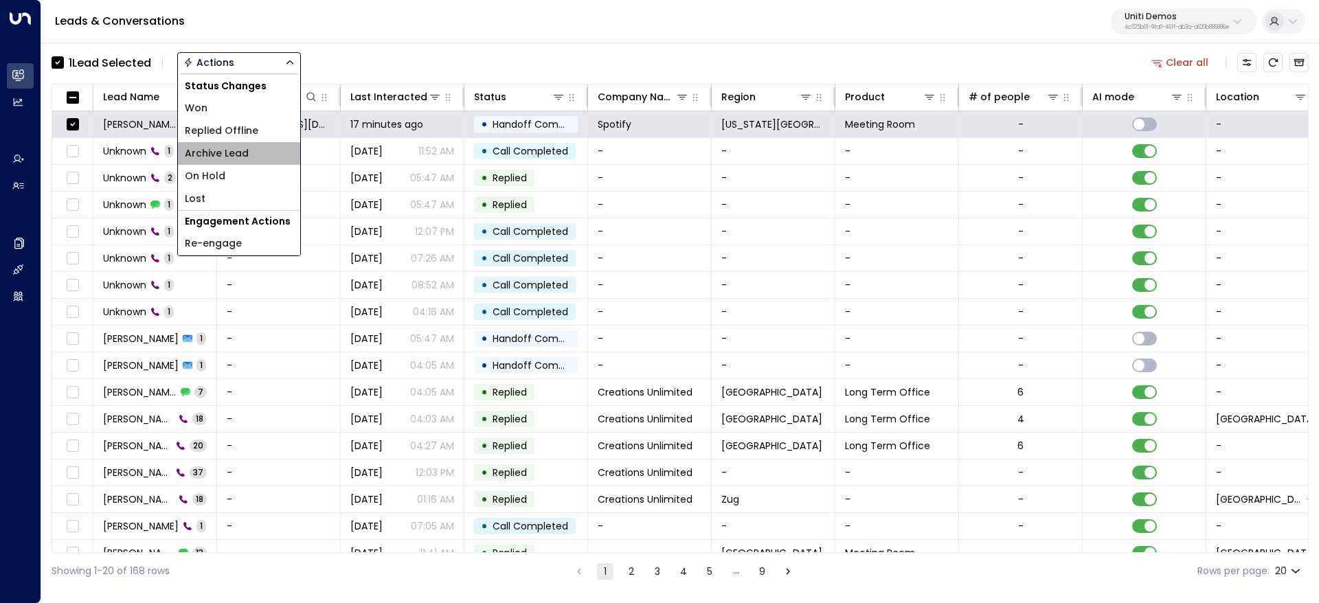
click at [238, 152] on span "Archive Lead" at bounding box center [217, 153] width 64 height 14
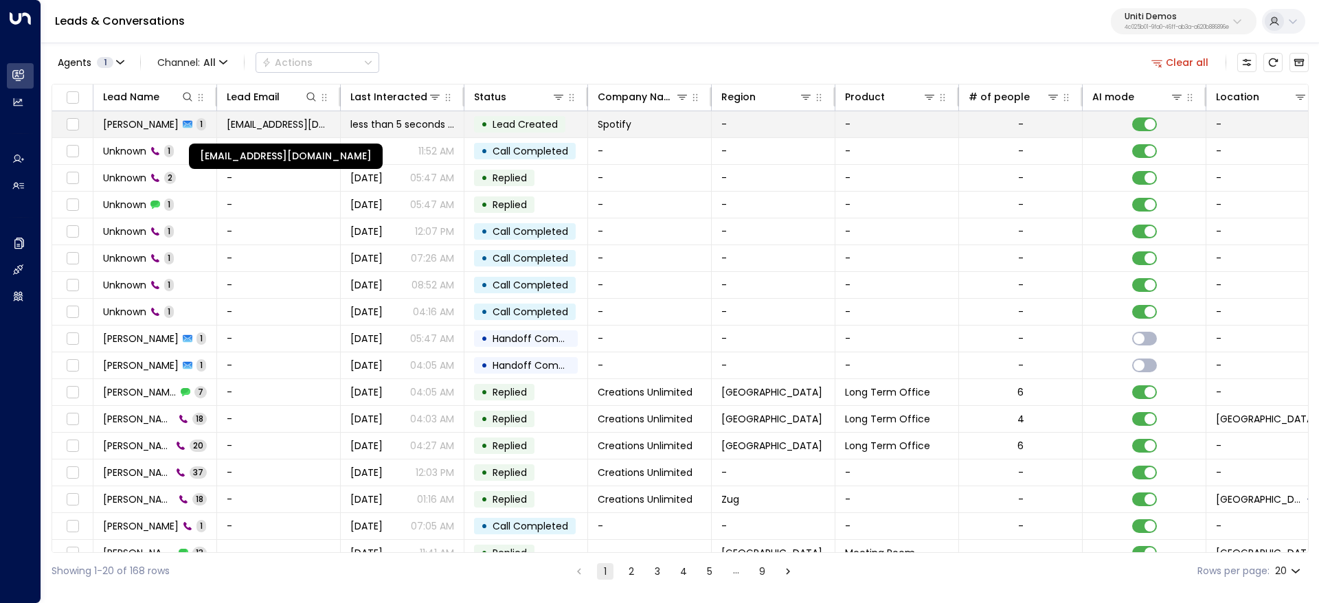
click at [274, 123] on span "[EMAIL_ADDRESS][DOMAIN_NAME]" at bounding box center [279, 124] width 104 height 14
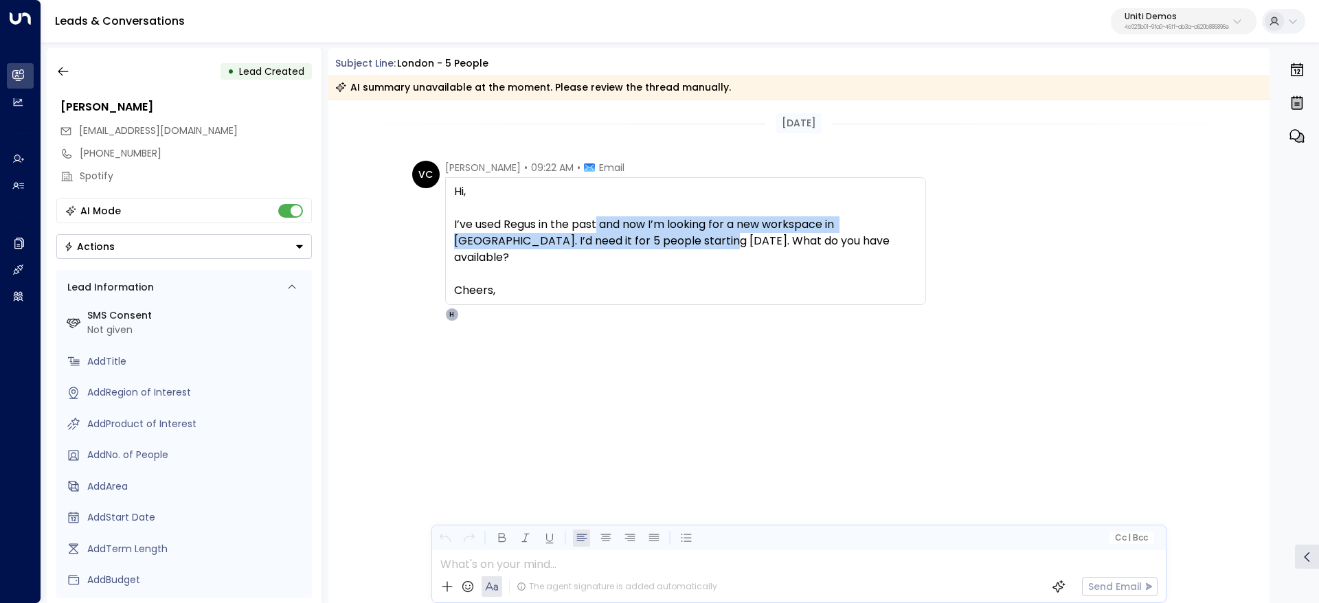
drag, startPoint x: 600, startPoint y: 227, endPoint x: 762, endPoint y: 245, distance: 163.2
click at [694, 238] on span "Hi, I’ve used Regus in the past and now I’m looking for a new workspace in [GEO…" at bounding box center [685, 240] width 463 height 115
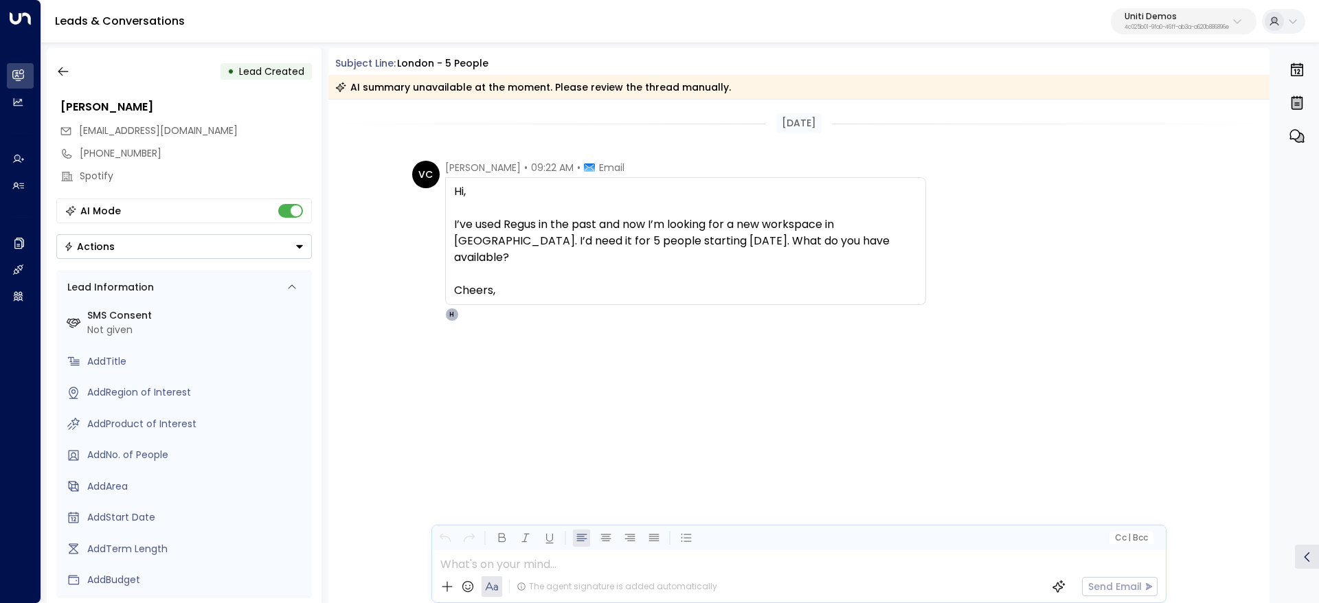
click at [762, 245] on span "Hi, I’ve used Regus in the past and now I’m looking for a new workspace in [GEO…" at bounding box center [685, 240] width 463 height 115
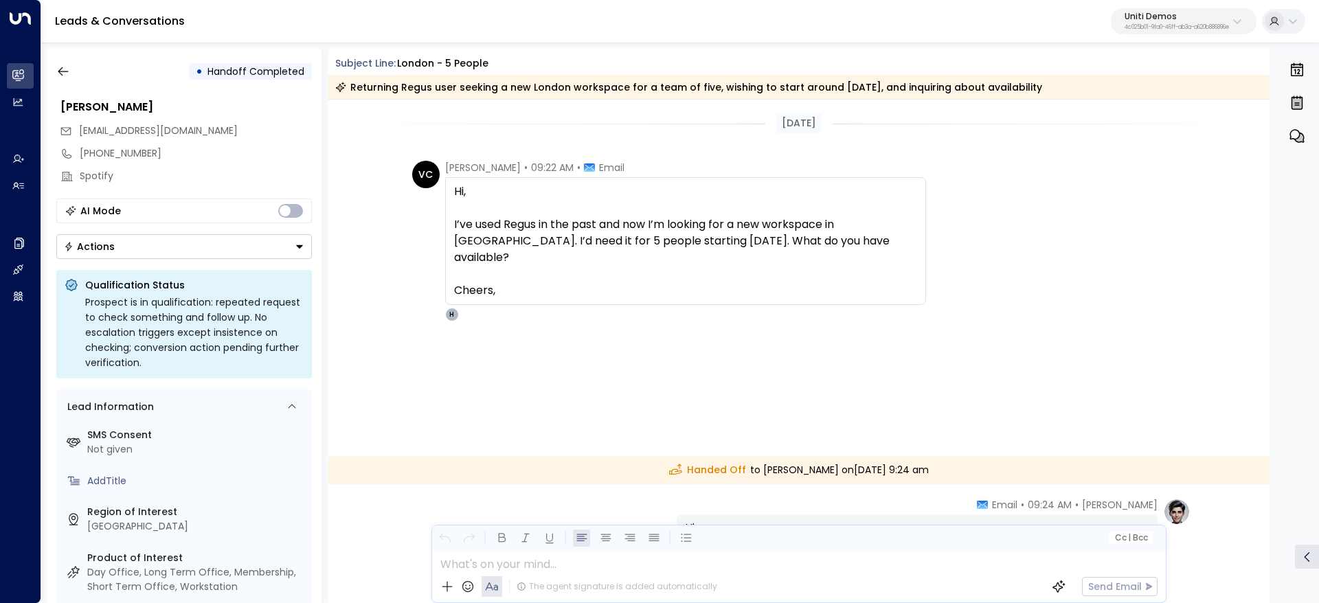
scroll to position [238, 0]
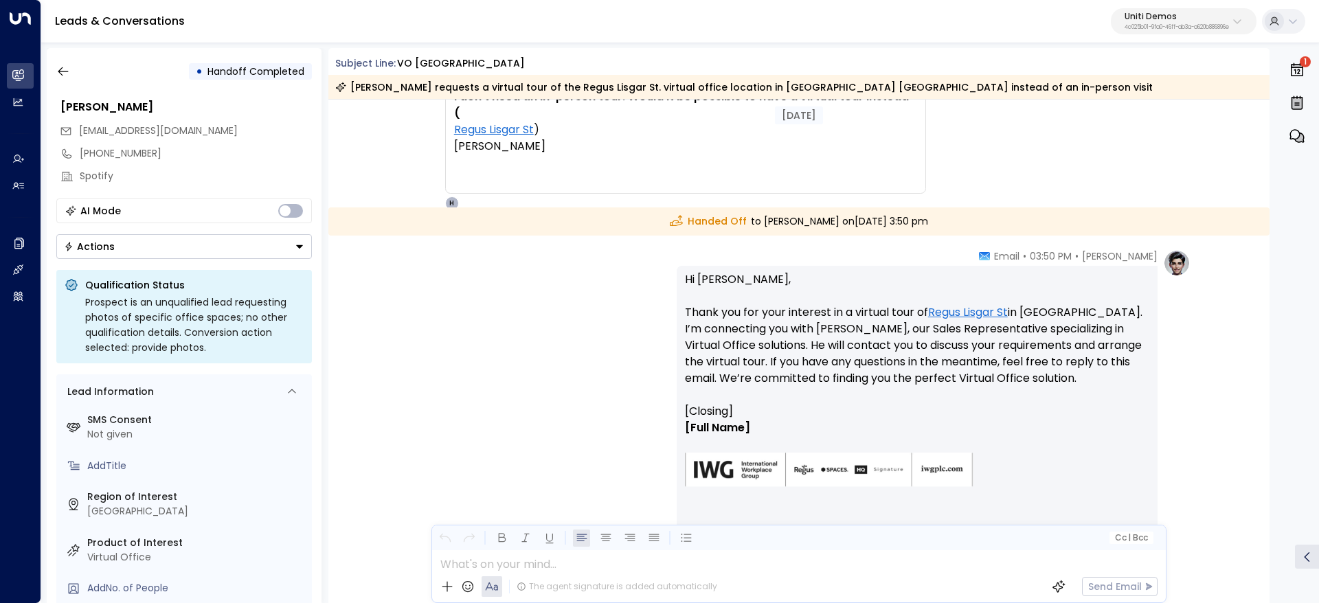
scroll to position [2745, 0]
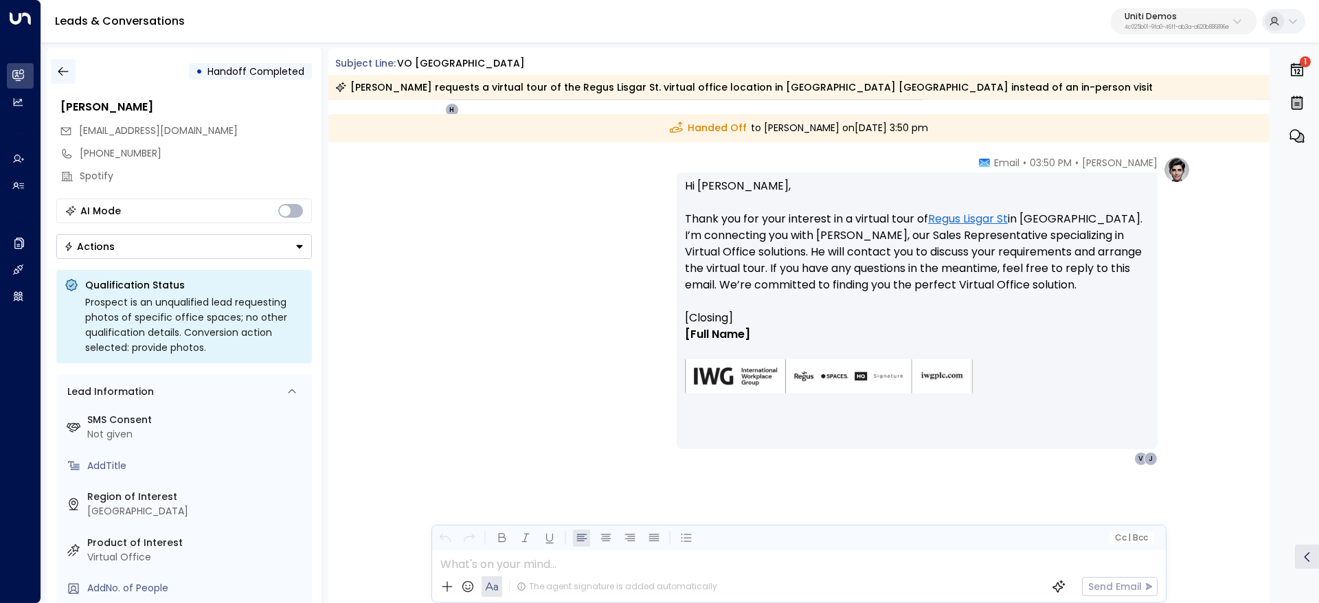
click at [67, 71] on icon "button" at bounding box center [63, 71] width 10 height 9
click at [66, 71] on icon "button" at bounding box center [63, 71] width 10 height 9
click at [67, 70] on icon "button" at bounding box center [63, 72] width 14 height 14
click at [69, 78] on button "button" at bounding box center [63, 71] width 25 height 25
